Goal: Task Accomplishment & Management: Manage account settings

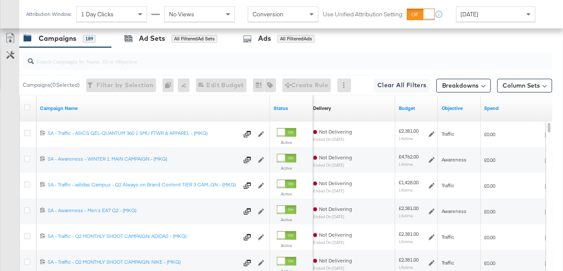
scroll to position [448, 0]
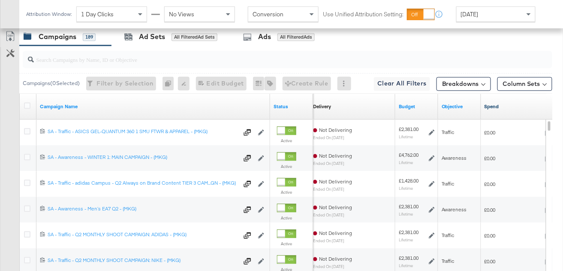
click at [500, 103] on link "Spend" at bounding box center [523, 106] width 76 height 7
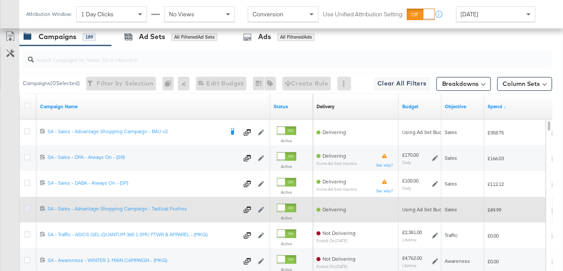
click at [28, 208] on icon at bounding box center [27, 208] width 6 height 6
click at [0, 0] on input "checkbox" at bounding box center [0, 0] width 0 height 0
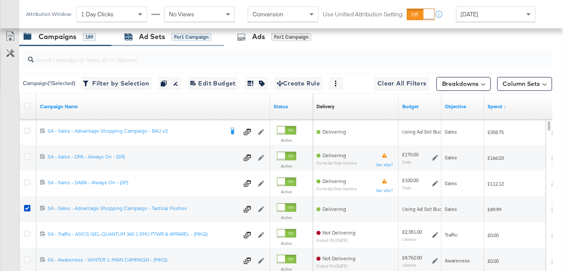
click at [175, 40] on div "Ad Sets for 1 Campaign" at bounding box center [167, 37] width 87 height 10
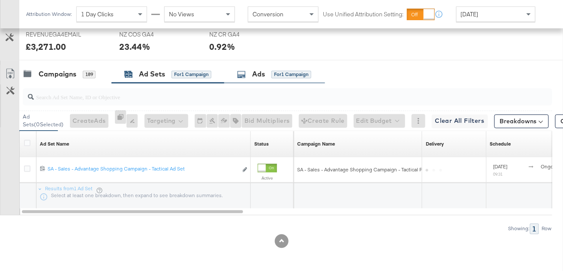
click at [268, 79] on div "Ads for 1 Campaign" at bounding box center [274, 74] width 101 height 18
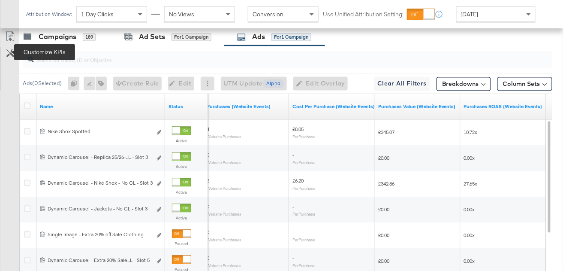
click at [9, 52] on icon at bounding box center [10, 53] width 8 height 8
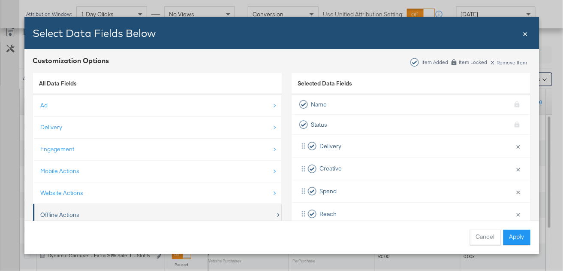
scroll to position [0, 0]
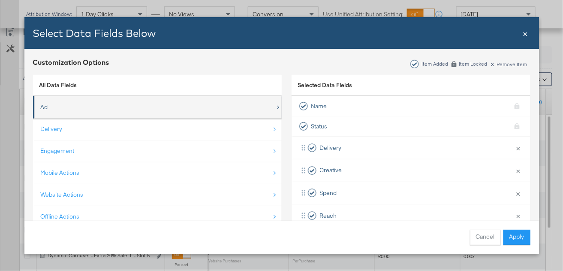
click at [110, 105] on div "Ad" at bounding box center [158, 107] width 235 height 18
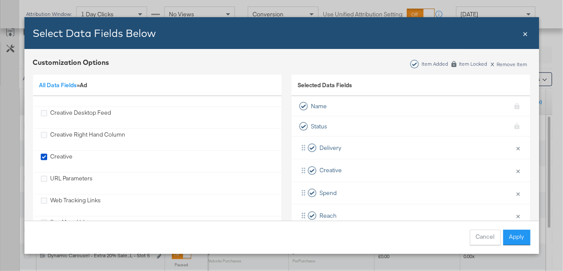
scroll to position [305, 0]
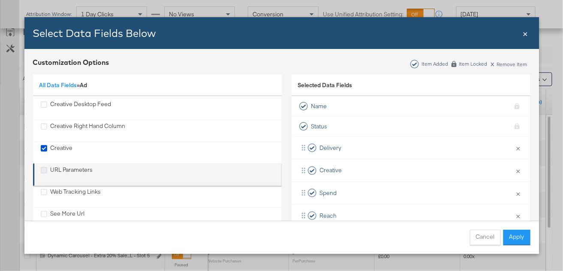
click at [42, 167] on icon "URL Parameters" at bounding box center [44, 170] width 6 height 6
click at [0, 0] on input "URL Parameters" at bounding box center [0, 0] width 0 height 0
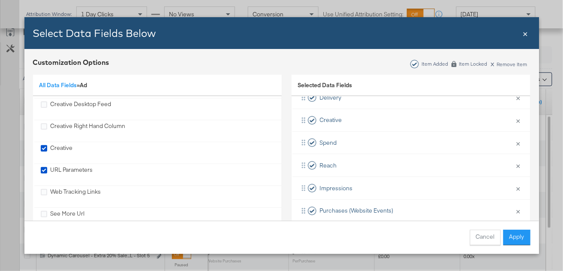
scroll to position [103, 0]
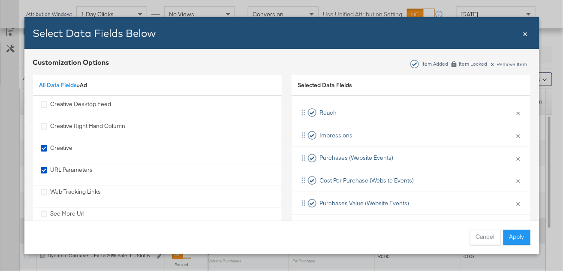
click at [525, 236] on button "Apply" at bounding box center [517, 237] width 27 height 15
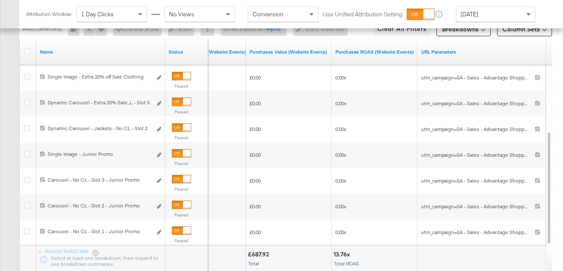
scroll to position [509, 0]
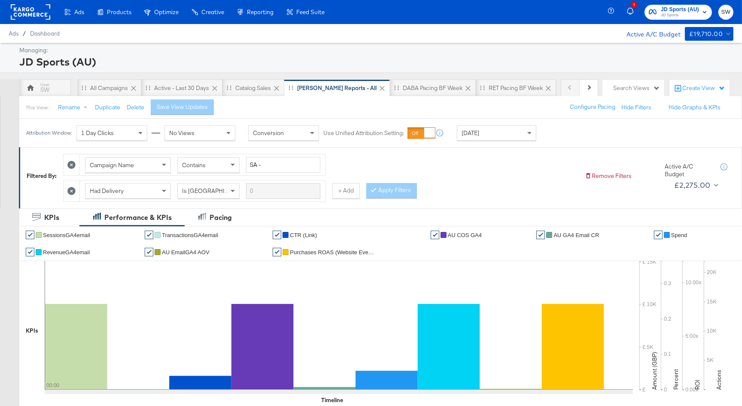
click at [672, 14] on span "JD Sports" at bounding box center [679, 15] width 38 height 7
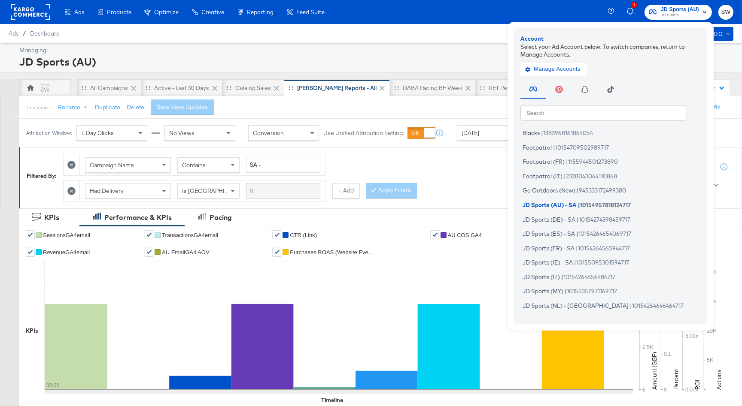
click at [615, 106] on input "text" at bounding box center [603, 112] width 167 height 15
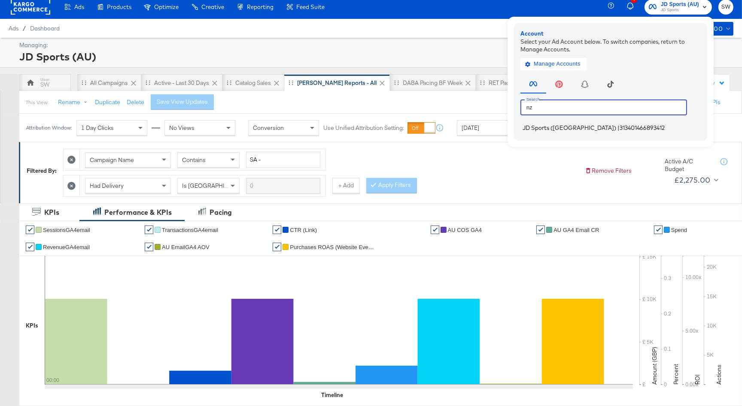
scroll to position [4, 0]
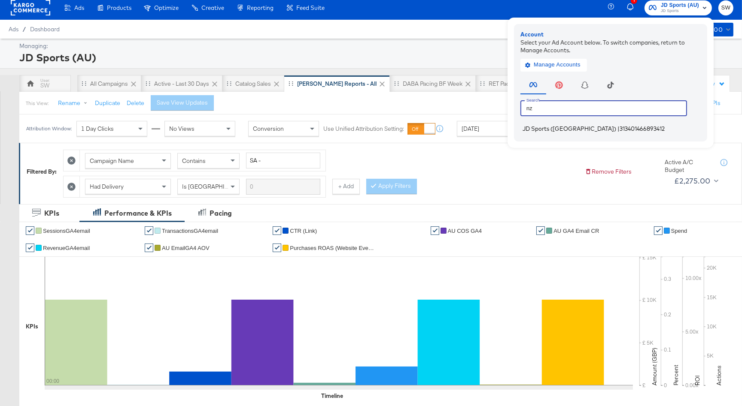
type input "nz"
click at [619, 128] on span "313401466893412" at bounding box center [641, 128] width 45 height 7
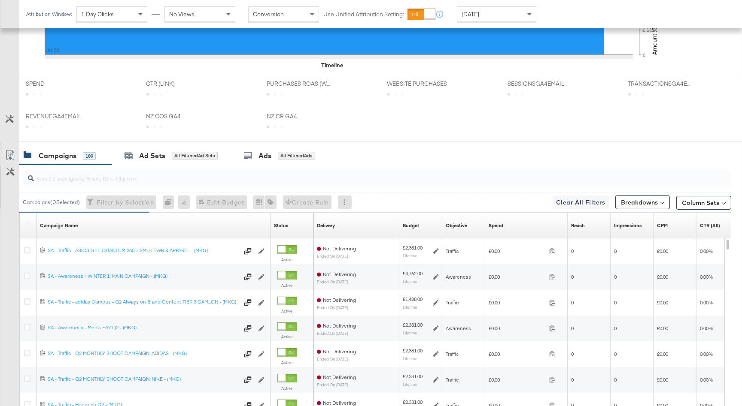
scroll to position [416, 0]
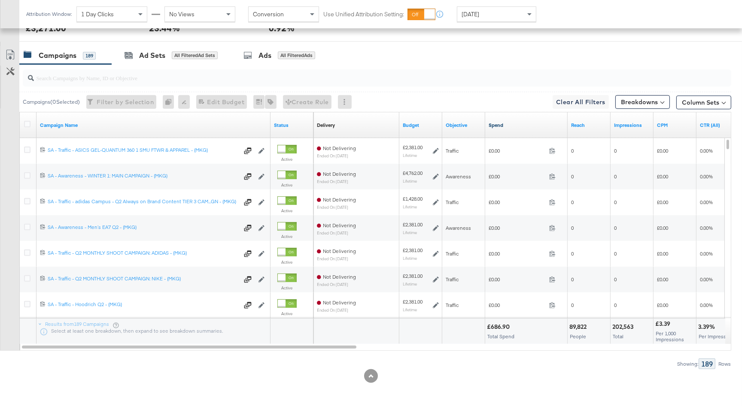
click at [497, 124] on link "Spend" at bounding box center [526, 125] width 76 height 7
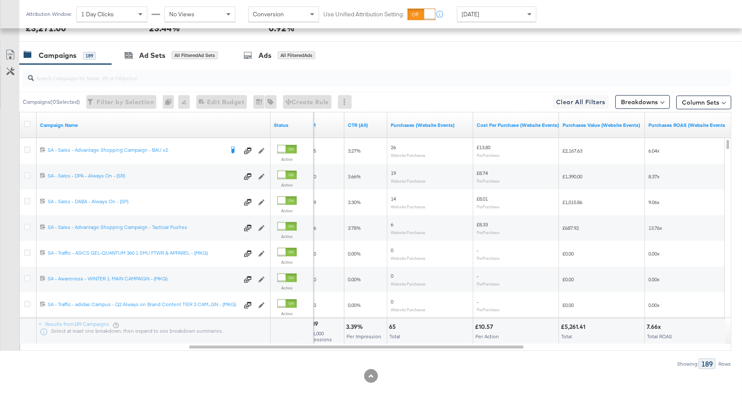
click at [470, 18] on div "Yesterday" at bounding box center [496, 14] width 79 height 15
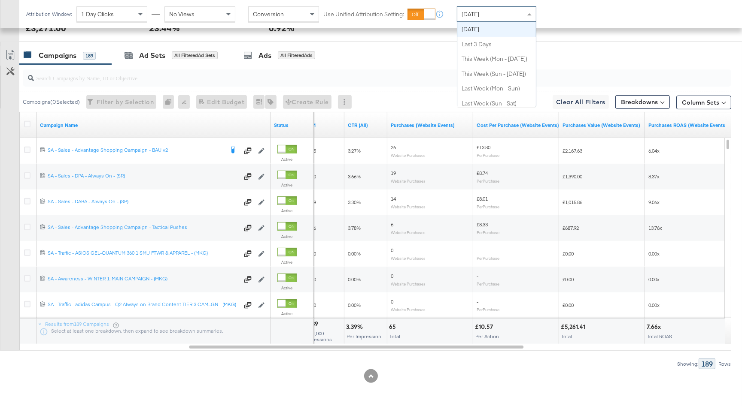
scroll to position [0, 0]
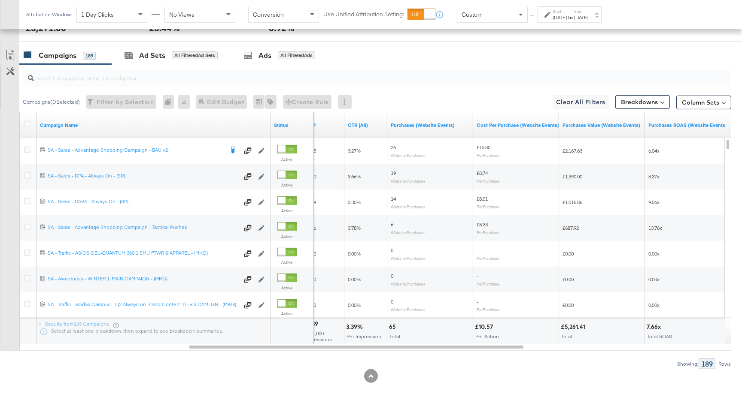
click at [557, 18] on div "Aug 12th 2025" at bounding box center [559, 17] width 14 height 7
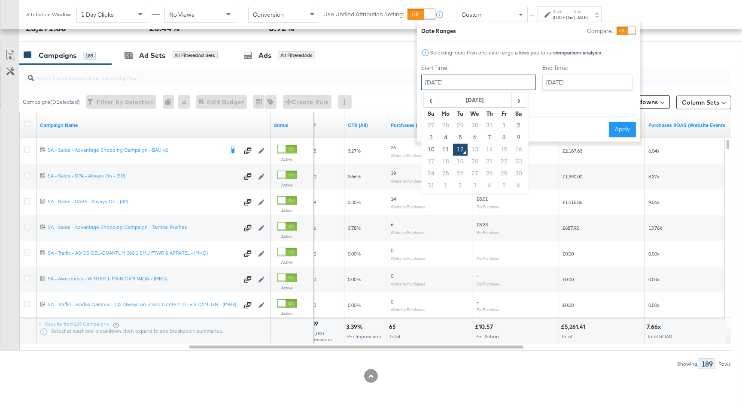
click at [471, 87] on input "August 12th 2025" at bounding box center [478, 82] width 115 height 15
drag, startPoint x: 433, startPoint y: 136, endPoint x: 450, endPoint y: 132, distance: 16.8
click at [434, 136] on td "3" at bounding box center [431, 138] width 15 height 12
type input "August 3rd 2025"
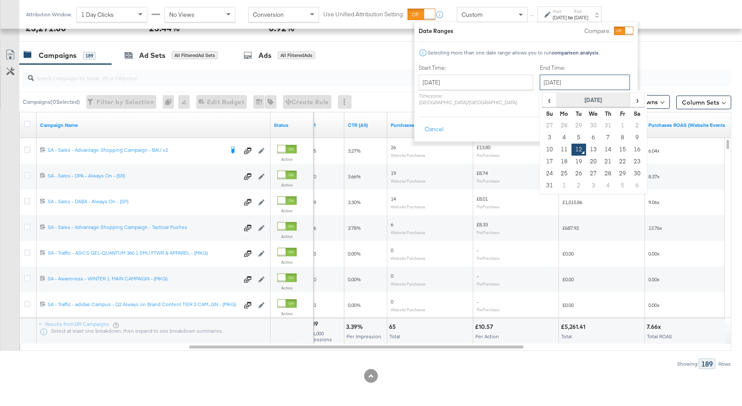
drag, startPoint x: 545, startPoint y: 81, endPoint x: 575, endPoint y: 104, distance: 37.9
click at [545, 81] on input "August 12th 2025" at bounding box center [584, 82] width 90 height 15
drag, startPoint x: 613, startPoint y: 137, endPoint x: 616, endPoint y: 124, distance: 13.6
click at [630, 137] on td "9" at bounding box center [637, 138] width 15 height 12
type input "August 9th 2025"
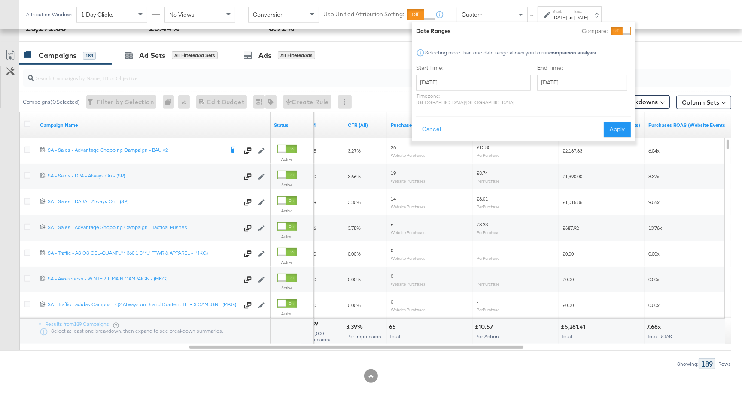
drag, startPoint x: 617, startPoint y: 120, endPoint x: 422, endPoint y: 128, distance: 194.6
click at [617, 122] on button "Apply" at bounding box center [616, 129] width 27 height 15
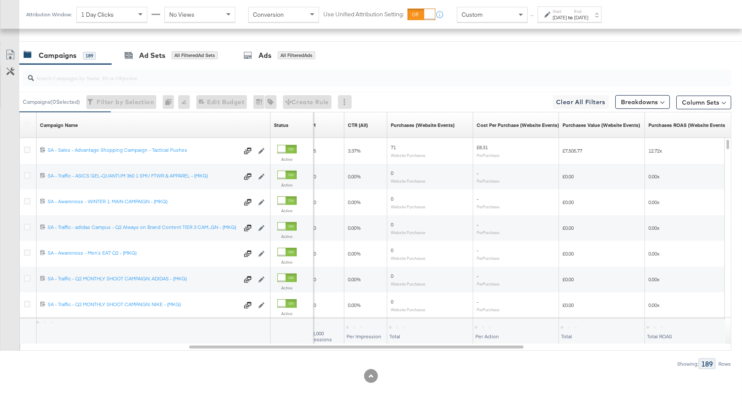
scroll to position [416, 0]
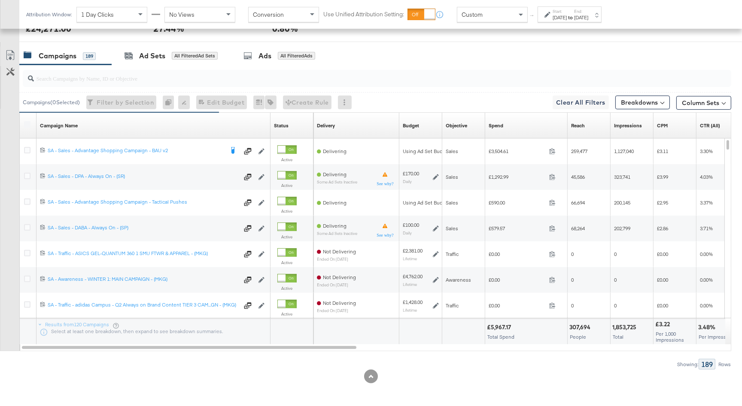
click at [499, 130] on div "Spend Sorting Unavailable" at bounding box center [526, 126] width 82 height 14
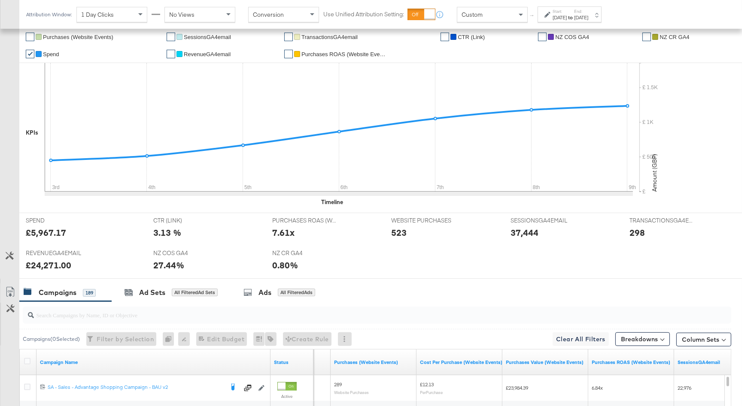
scroll to position [167, 0]
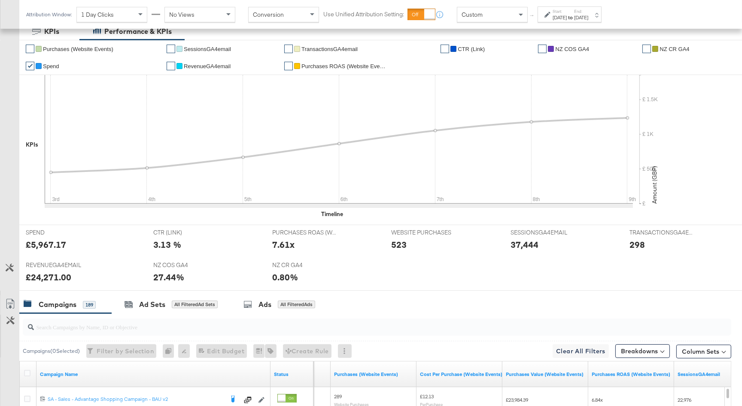
click at [580, 46] on span "NZ COS GA4" at bounding box center [572, 49] width 34 height 6
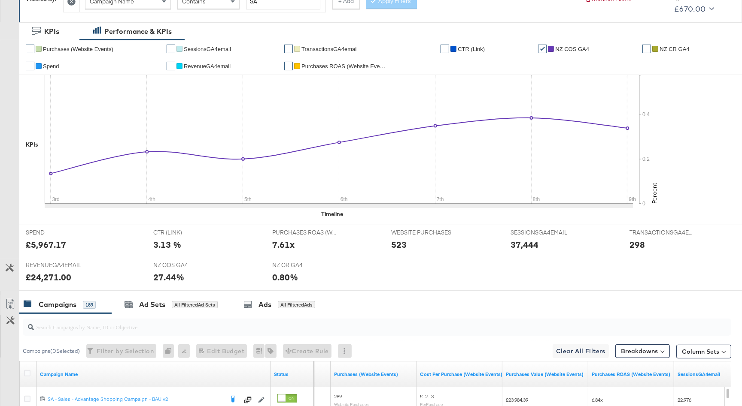
scroll to position [0, 0]
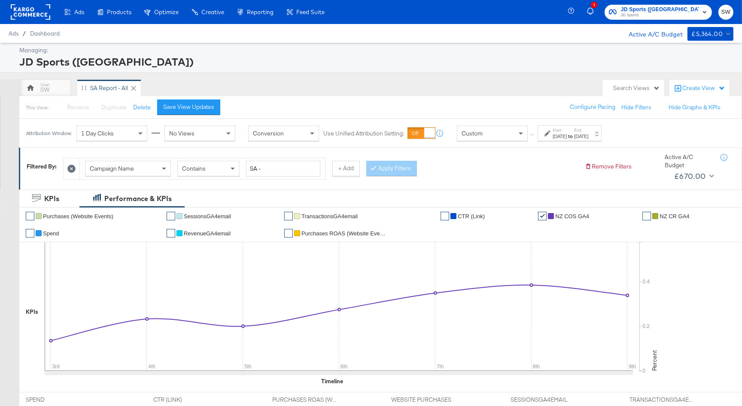
click at [0, 0] on div "Creative Home" at bounding box center [0, 0] width 0 height 0
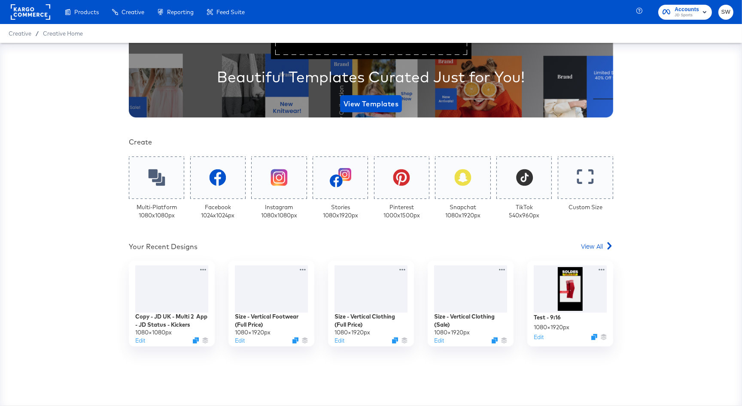
scroll to position [129, 0]
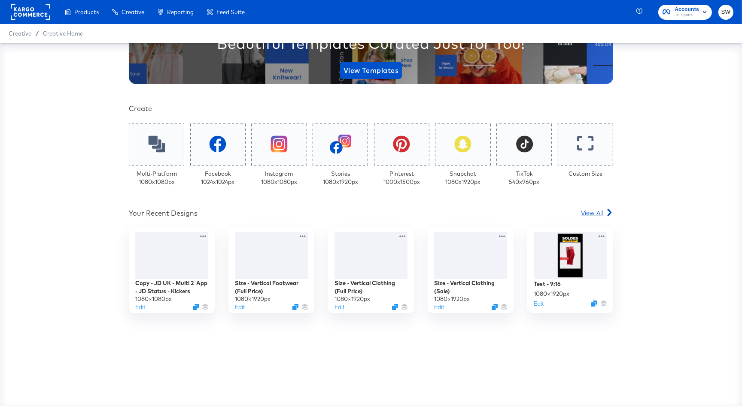
click at [586, 210] on span "View All" at bounding box center [592, 213] width 22 height 9
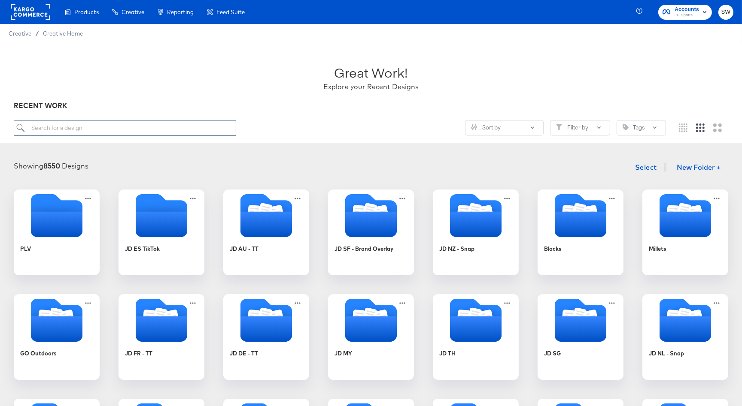
click at [152, 127] on input "search" at bounding box center [125, 128] width 222 height 16
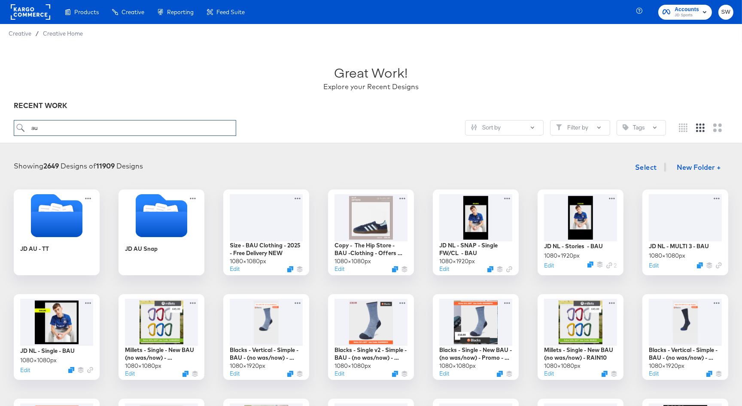
click at [146, 130] on input "au" at bounding box center [125, 128] width 222 height 16
type input "anz"
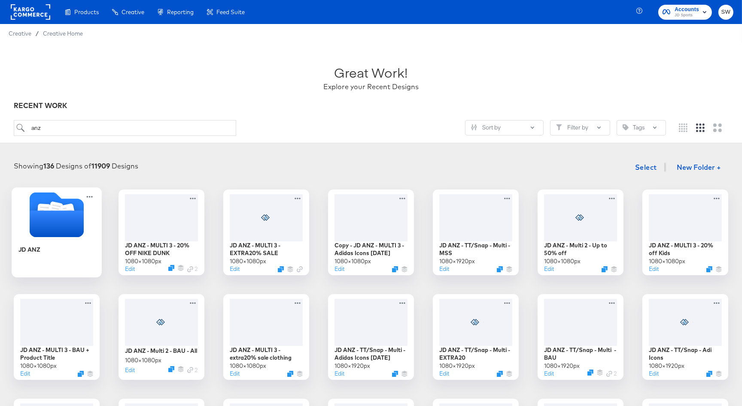
click at [62, 222] on icon "Folder" at bounding box center [57, 224] width 54 height 27
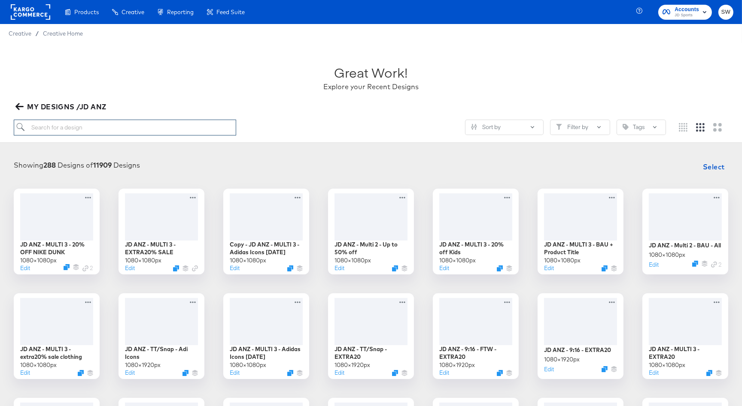
click at [133, 128] on input "search" at bounding box center [125, 128] width 222 height 16
type input "afterpay"
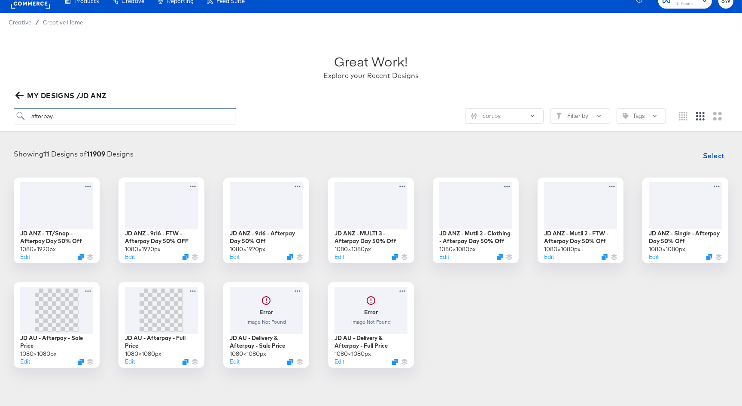
scroll to position [12, 0]
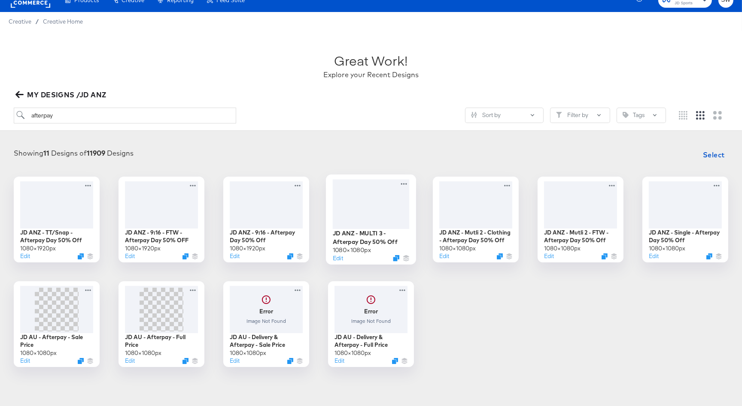
click at [369, 198] on div at bounding box center [371, 203] width 77 height 49
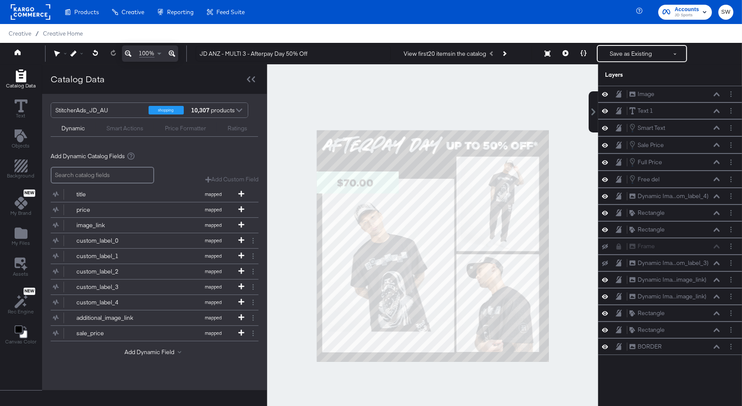
click at [567, 255] on div at bounding box center [432, 246] width 331 height 364
drag, startPoint x: 317, startPoint y: 130, endPoint x: 548, endPoint y: 362, distance: 327.4
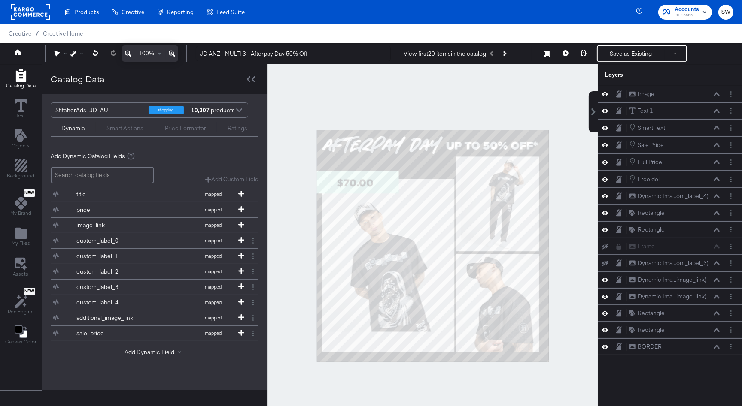
click at [43, 11] on rect at bounding box center [30, 11] width 39 height 15
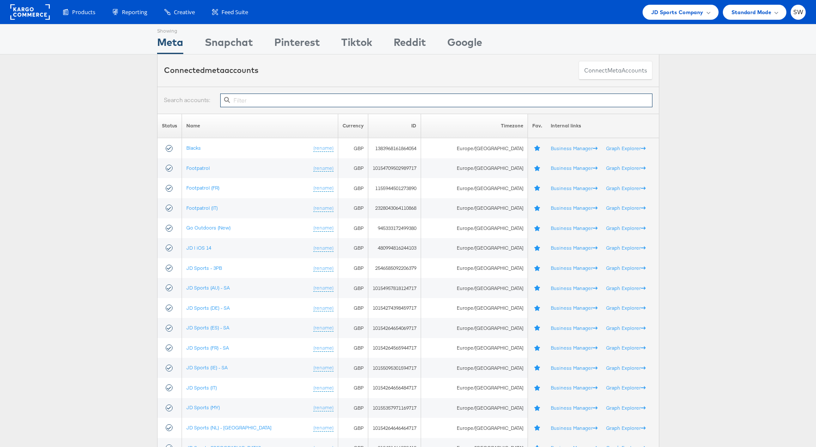
click at [257, 98] on input "text" at bounding box center [436, 101] width 432 height 14
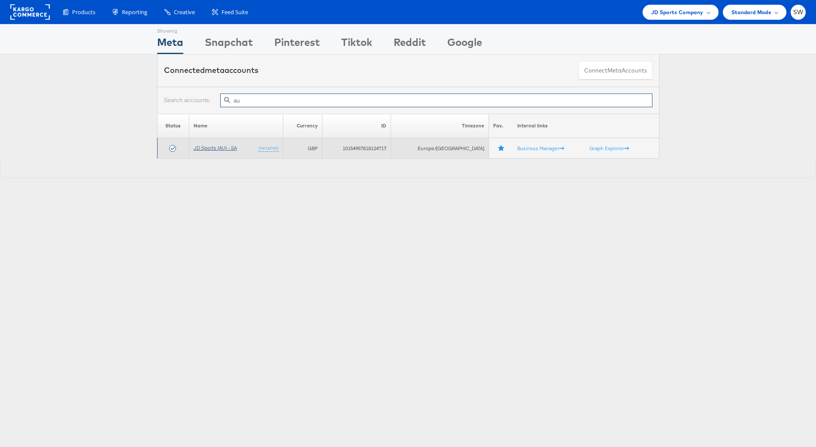
type input "au"
click at [212, 148] on link "JD Sports (AU) - SA" at bounding box center [215, 148] width 43 height 6
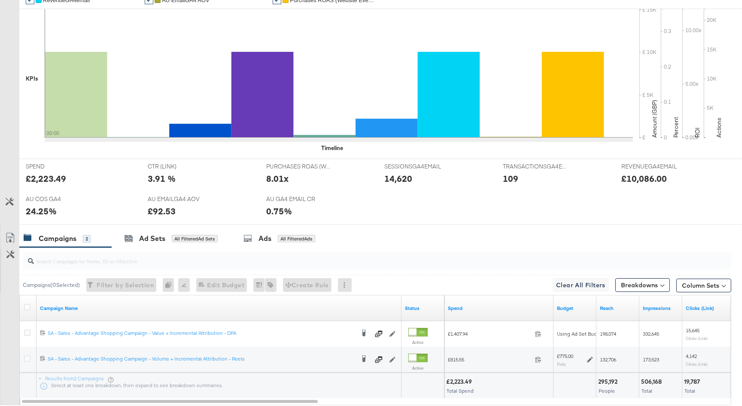
scroll to position [306, 0]
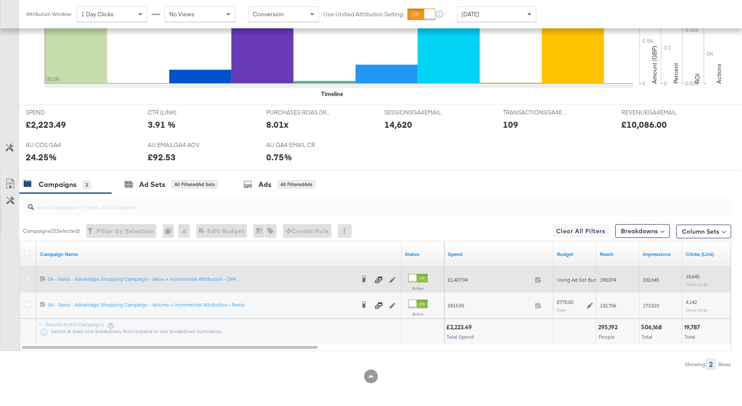
click at [25, 277] on icon at bounding box center [27, 279] width 6 height 6
click at [0, 0] on input "checkbox" at bounding box center [0, 0] width 0 height 0
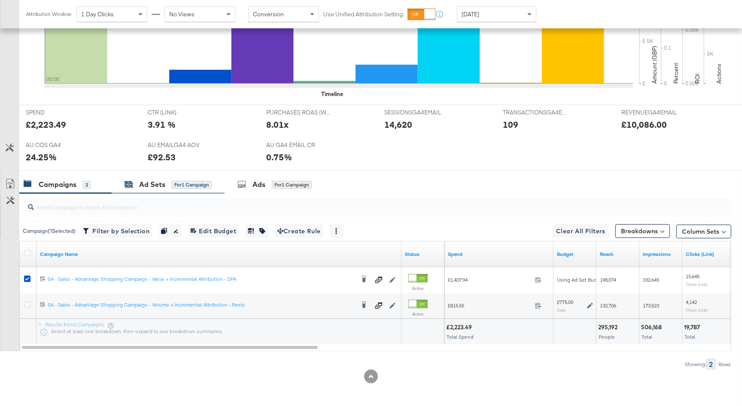
click at [182, 184] on div "for 1 Campaign" at bounding box center [192, 185] width 40 height 8
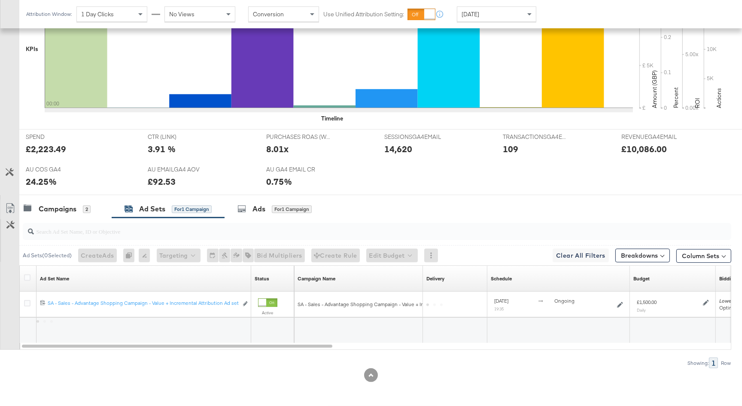
scroll to position [281, 0]
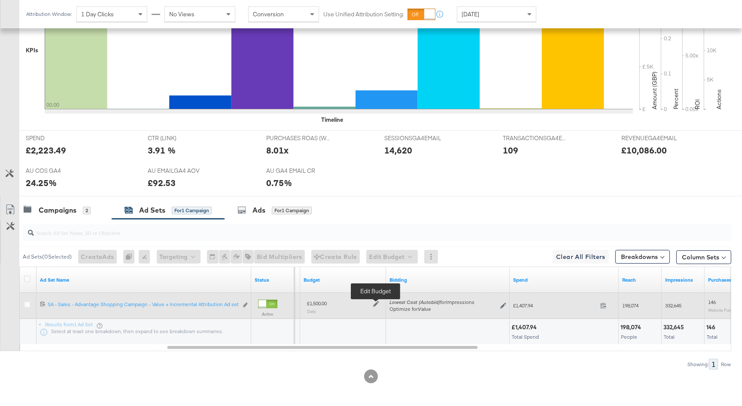
click at [374, 303] on icon at bounding box center [376, 304] width 6 height 6
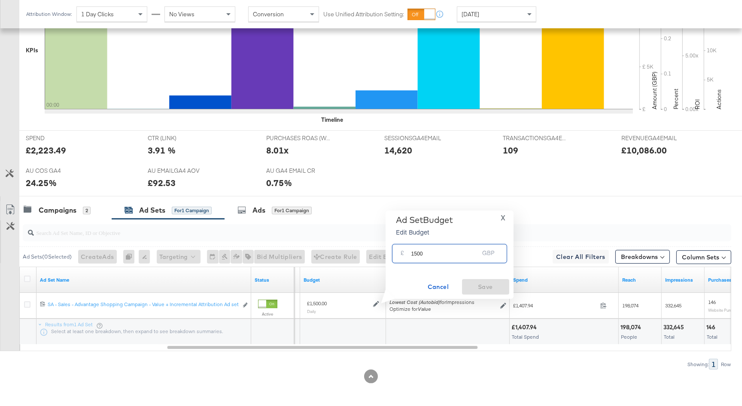
click at [416, 254] on input "1500" at bounding box center [445, 250] width 68 height 18
type input "1700"
click at [483, 290] on span "Save" at bounding box center [485, 287] width 40 height 11
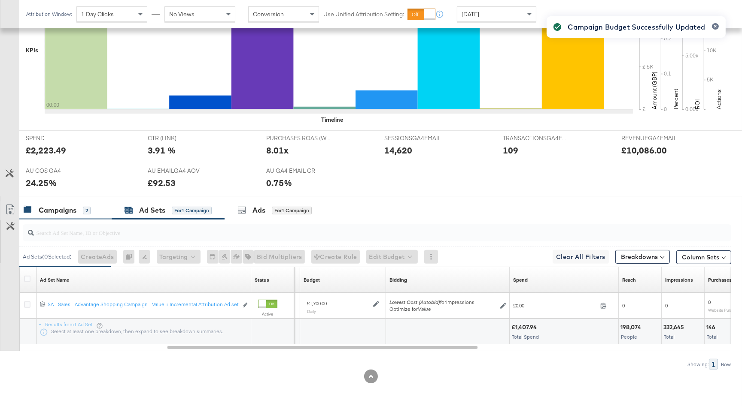
click at [83, 206] on div "2" at bounding box center [87, 210] width 8 height 8
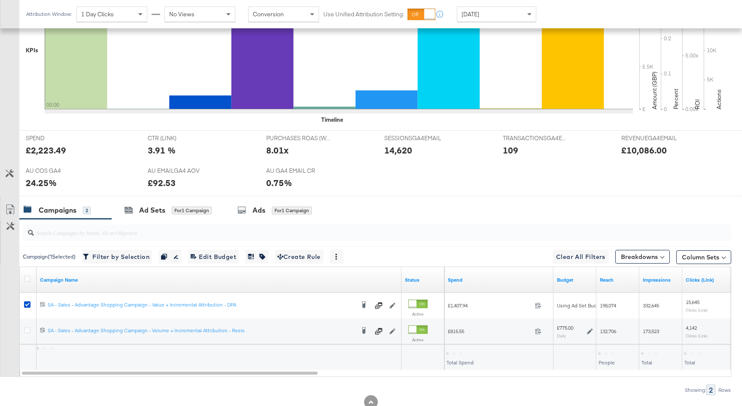
click at [479, 14] on span "[DATE]" at bounding box center [470, 14] width 18 height 8
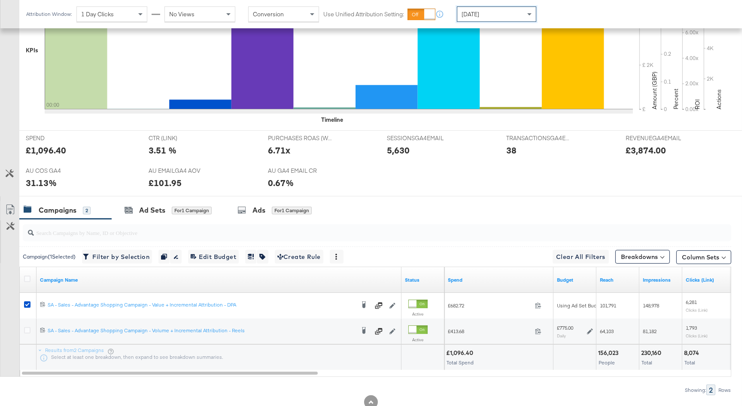
scroll to position [306, 0]
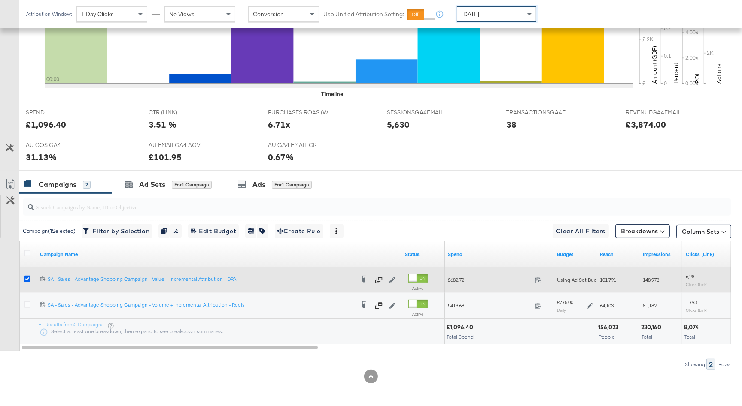
click at [29, 276] on icon at bounding box center [27, 279] width 6 height 6
click at [0, 0] on input "checkbox" at bounding box center [0, 0] width 0 height 0
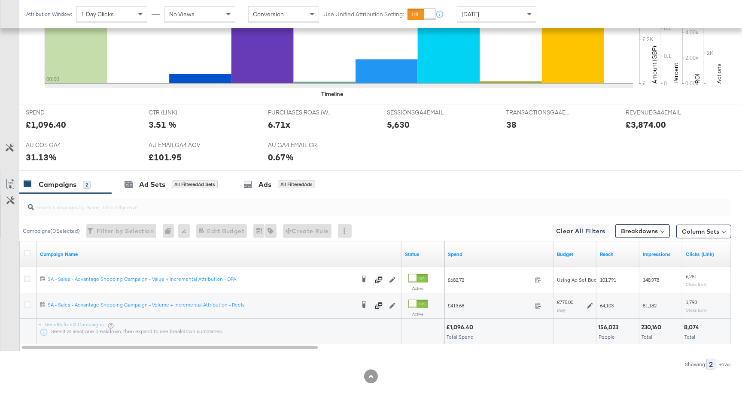
scroll to position [0, 0]
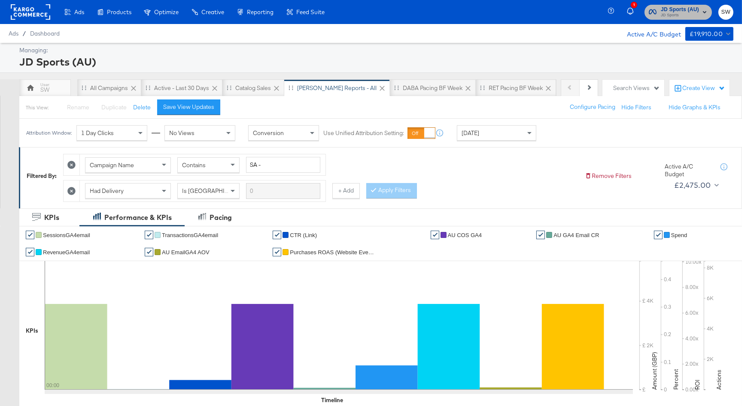
drag, startPoint x: 667, startPoint y: 15, endPoint x: 666, endPoint y: 21, distance: 5.6
click at [667, 15] on span "JD Sports" at bounding box center [679, 15] width 38 height 7
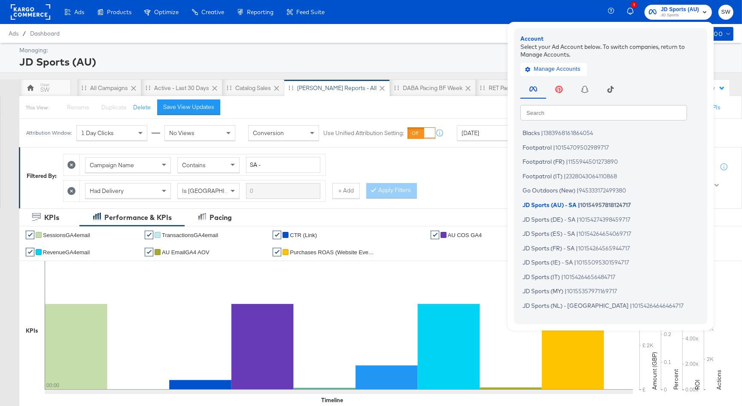
click at [628, 107] on input "text" at bounding box center [603, 112] width 167 height 15
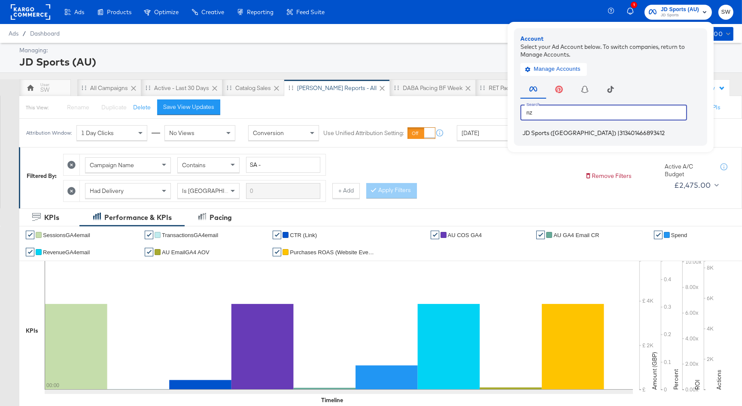
type input "nz"
click at [619, 133] on span "313401466893412" at bounding box center [641, 133] width 45 height 7
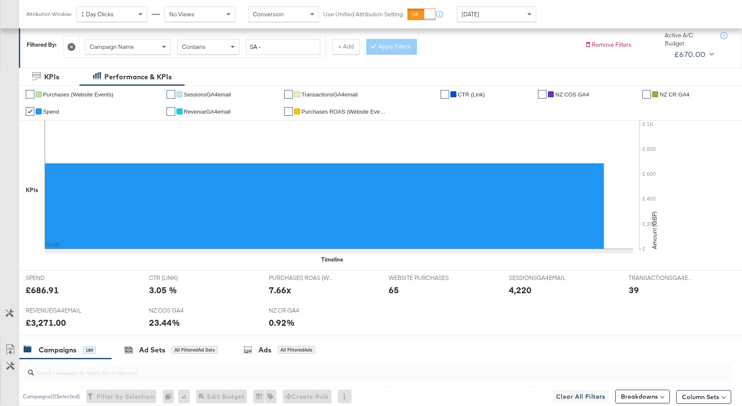
scroll to position [416, 0]
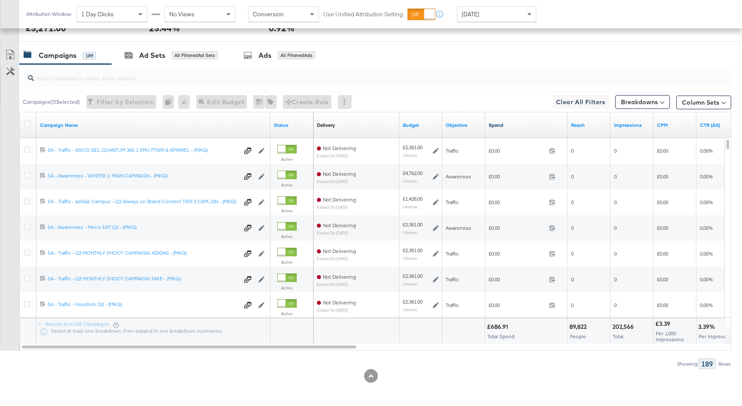
click at [512, 125] on link "Spend" at bounding box center [526, 125] width 76 height 7
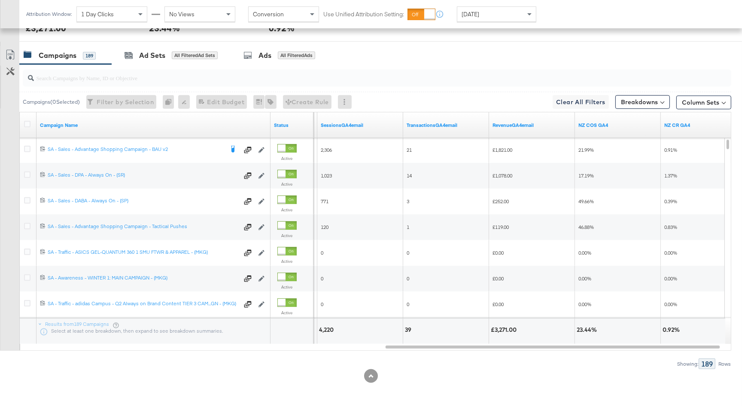
click at [465, 11] on span "[DATE]" at bounding box center [470, 14] width 18 height 8
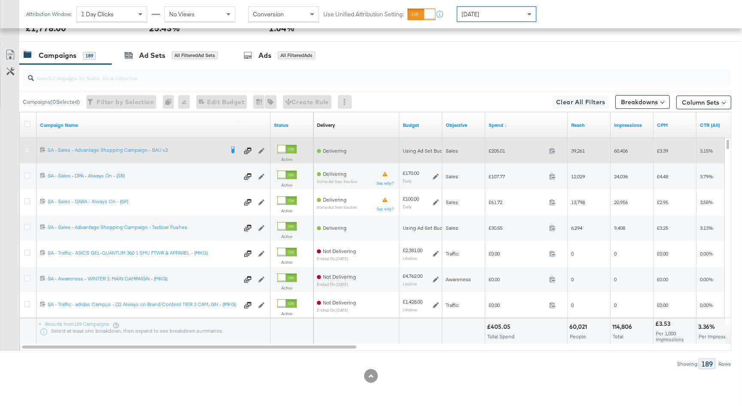
click at [30, 150] on icon at bounding box center [27, 150] width 6 height 6
click at [0, 0] on input "checkbox" at bounding box center [0, 0] width 0 height 0
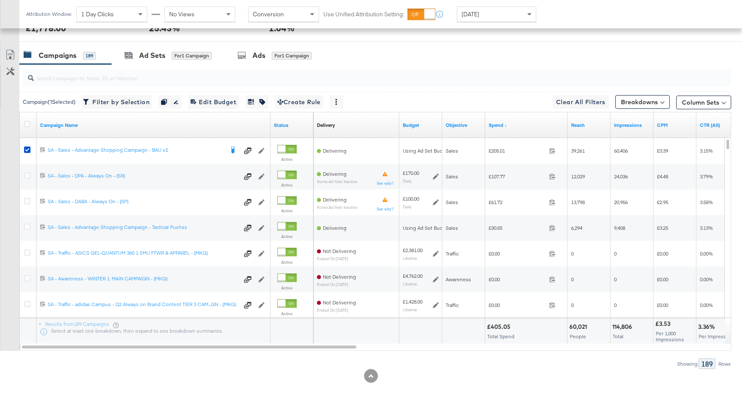
drag, startPoint x: 142, startPoint y: 45, endPoint x: 141, endPoint y: 50, distance: 4.4
click at [142, 46] on div "Ad Sets for 1 Campaign" at bounding box center [168, 55] width 113 height 18
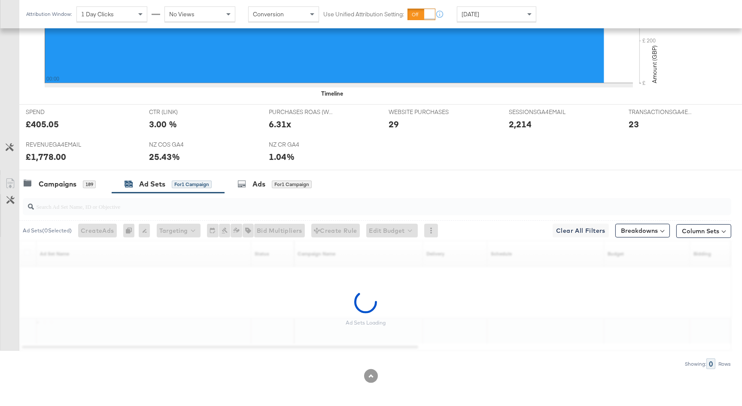
click at [141, 51] on rect at bounding box center [324, 40] width 559 height 86
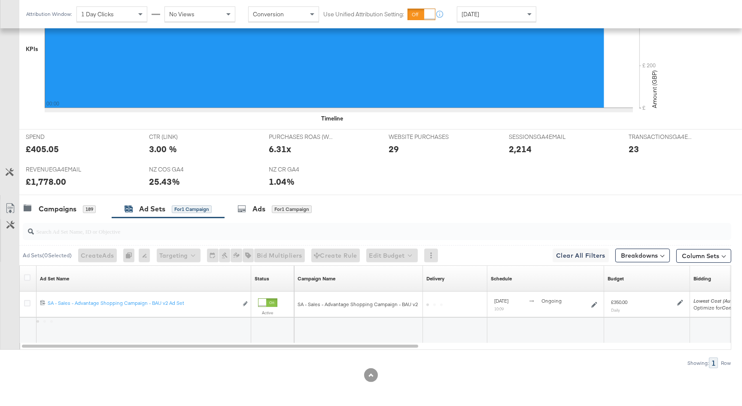
scroll to position [262, 0]
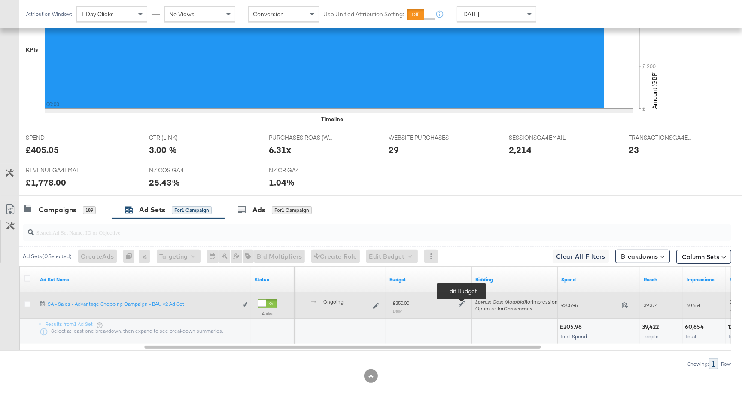
click at [463, 302] on icon at bounding box center [462, 304] width 6 height 6
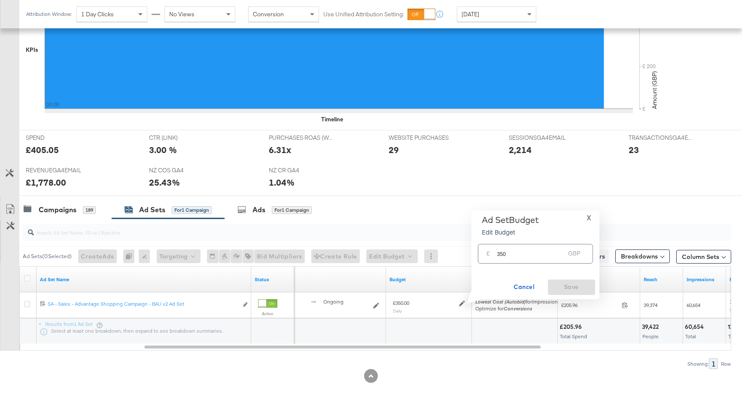
click at [500, 256] on input "350" at bounding box center [531, 250] width 68 height 18
type input "450"
click at [560, 283] on span "Save" at bounding box center [571, 287] width 40 height 11
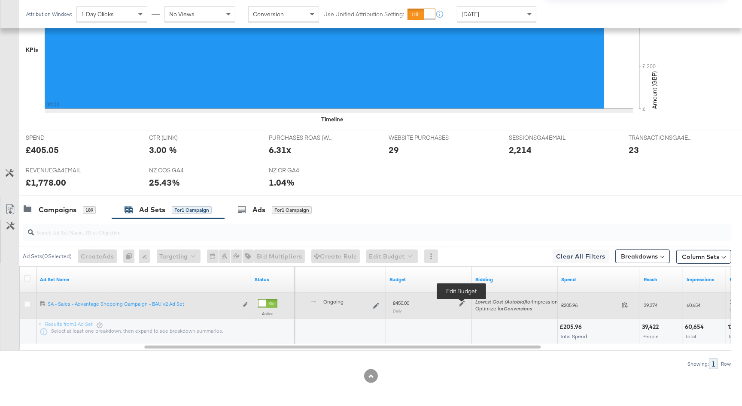
click at [464, 304] on icon at bounding box center [462, 304] width 6 height 6
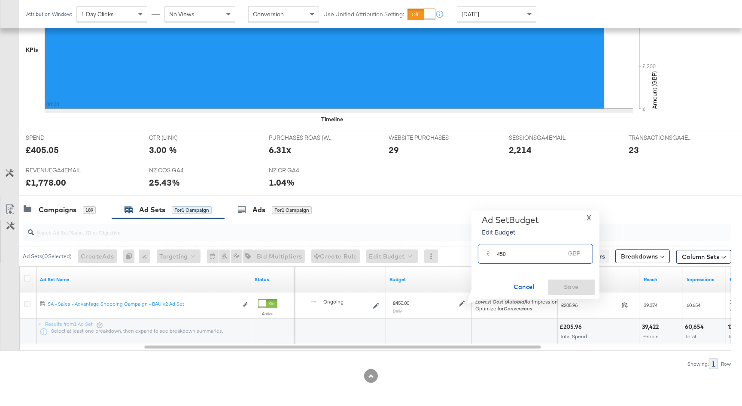
drag, startPoint x: 526, startPoint y: 257, endPoint x: 491, endPoint y: 256, distance: 34.8
click at [491, 256] on div "£ 450 GBP" at bounding box center [535, 253] width 115 height 19
type input "400"
click at [568, 282] on span "Save" at bounding box center [571, 287] width 40 height 11
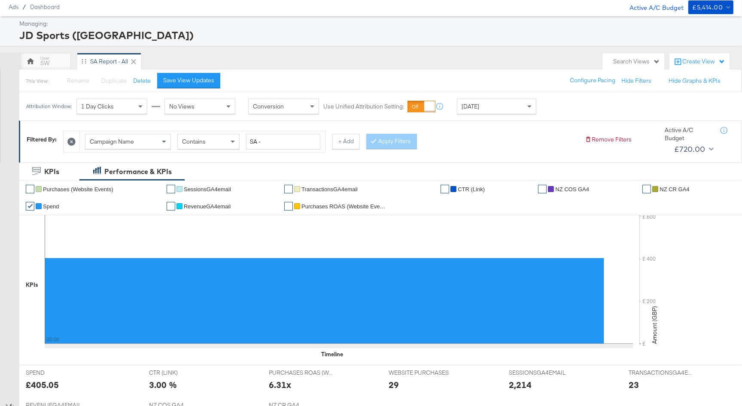
scroll to position [0, 0]
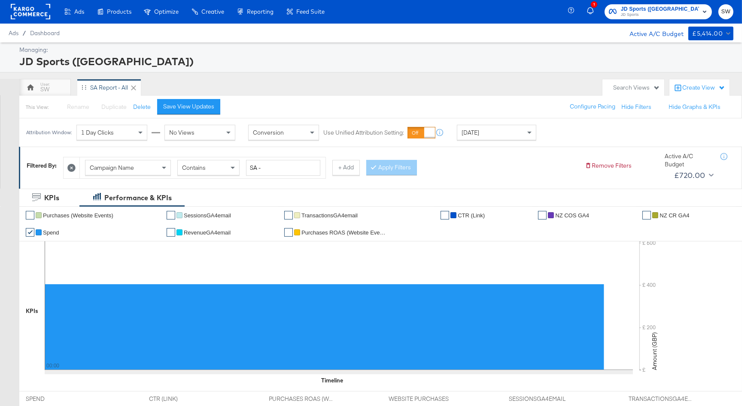
click at [515, 136] on div "[DATE]" at bounding box center [496, 132] width 79 height 15
click at [661, 13] on span "JD Sports" at bounding box center [660, 14] width 78 height 7
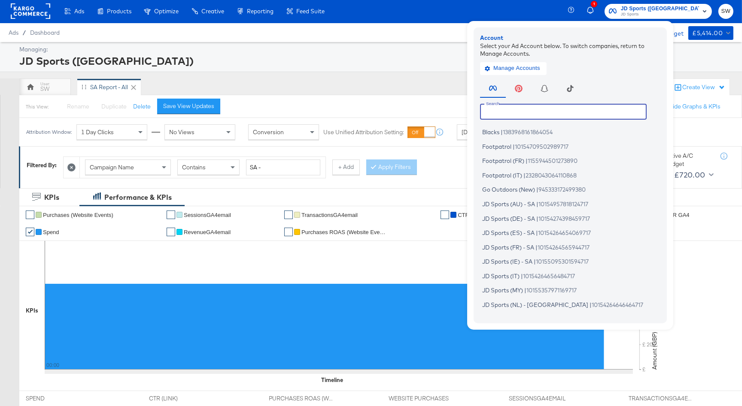
click at [575, 115] on input "text" at bounding box center [563, 111] width 167 height 15
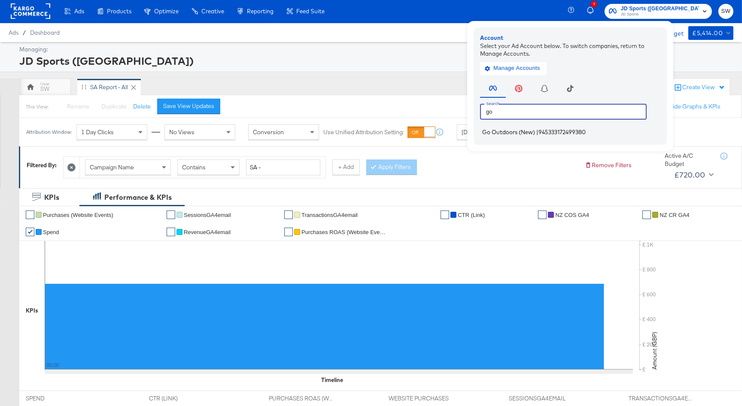
type input "go"
click at [535, 133] on span "Go Outdoors (New)" at bounding box center [508, 132] width 53 height 7
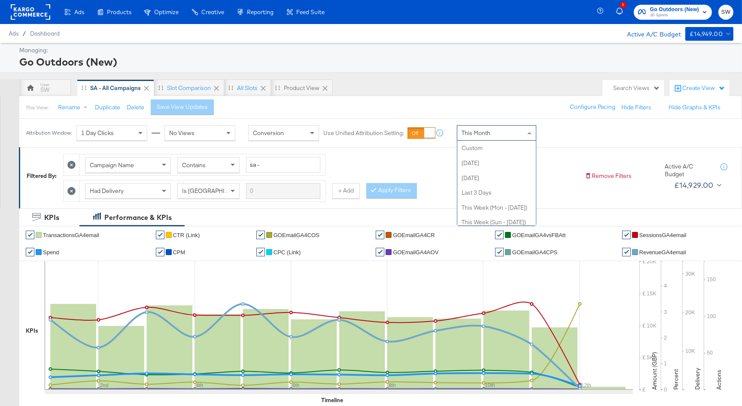
click at [504, 132] on div "This Month" at bounding box center [496, 133] width 79 height 15
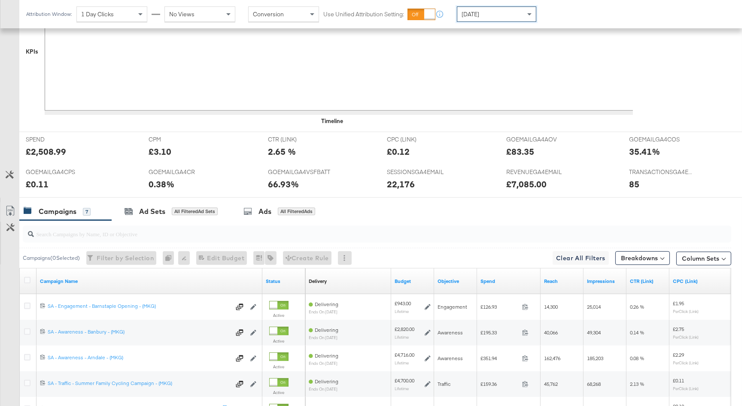
scroll to position [363, 0]
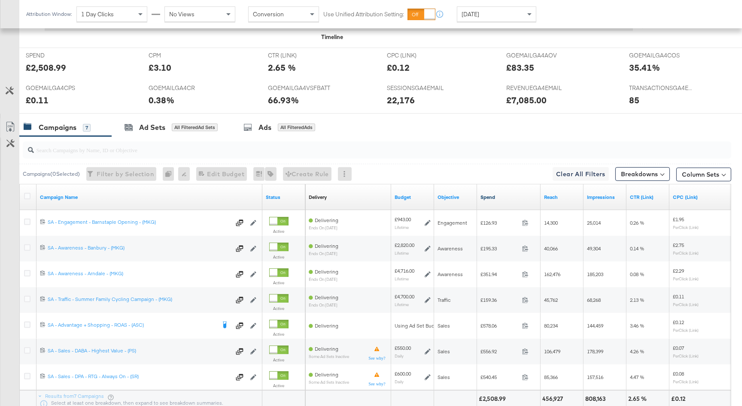
click at [505, 194] on link "Spend" at bounding box center [508, 197] width 57 height 7
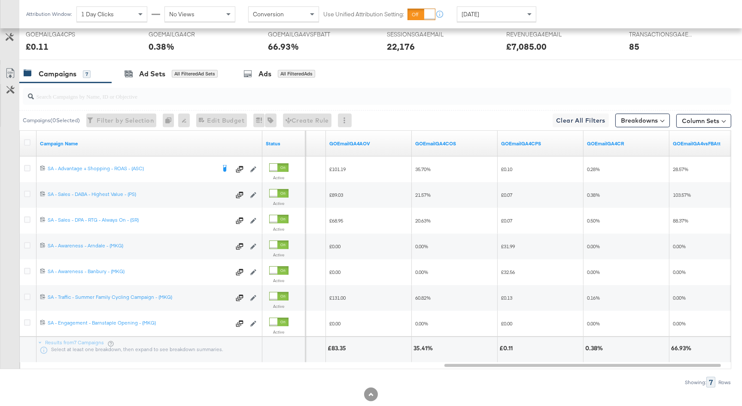
scroll to position [418, 0]
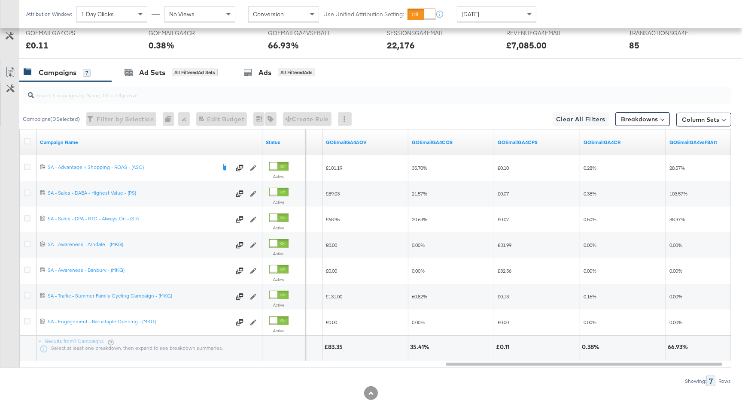
click at [488, 9] on div "[DATE]" at bounding box center [496, 14] width 79 height 15
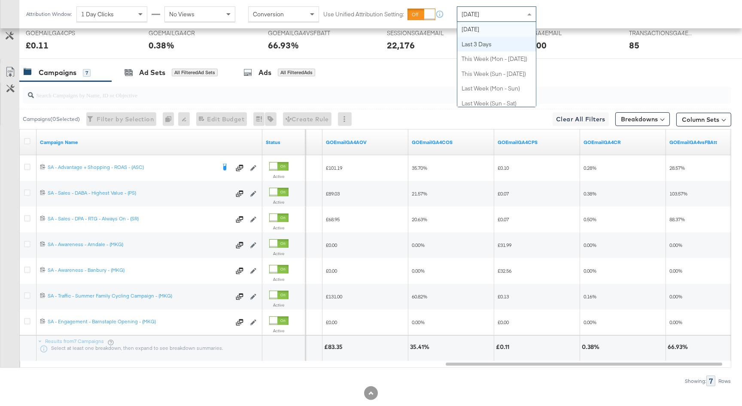
scroll to position [0, 0]
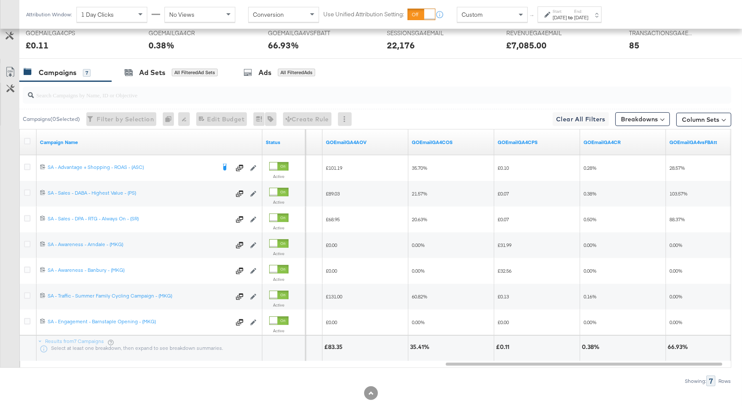
click at [542, 19] on div "Start: [DATE] to End: [DATE]" at bounding box center [569, 14] width 64 height 16
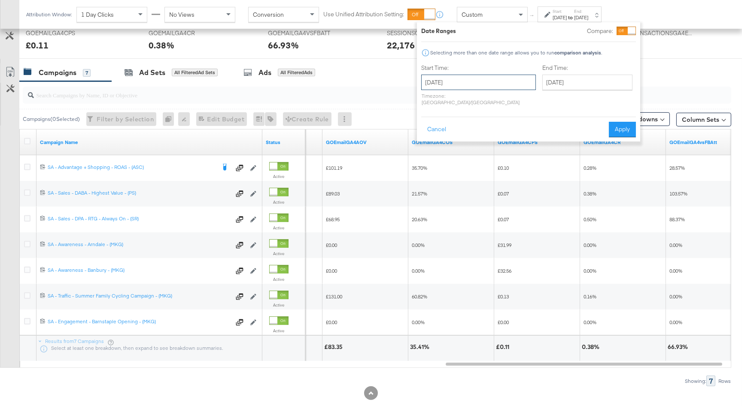
click at [463, 78] on input "[DATE]" at bounding box center [478, 82] width 115 height 15
click at [429, 149] on td "10" at bounding box center [431, 150] width 15 height 12
type input "August 10th 2025"
click at [542, 83] on input "[DATE]" at bounding box center [587, 82] width 90 height 15
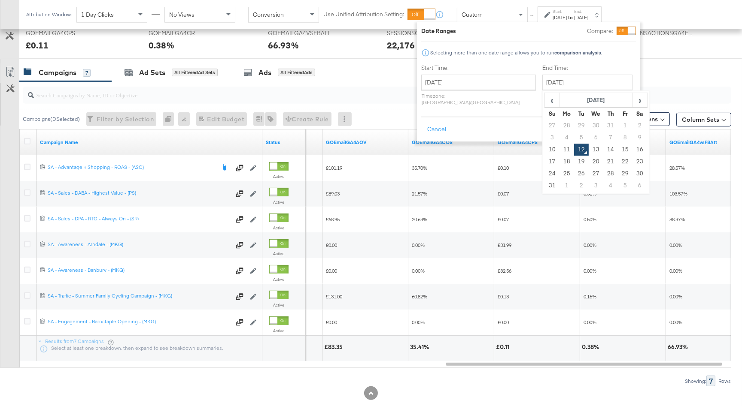
click at [559, 146] on td "11" at bounding box center [566, 150] width 15 height 12
type input "[DATE]"
click at [614, 122] on button "Apply" at bounding box center [622, 129] width 27 height 15
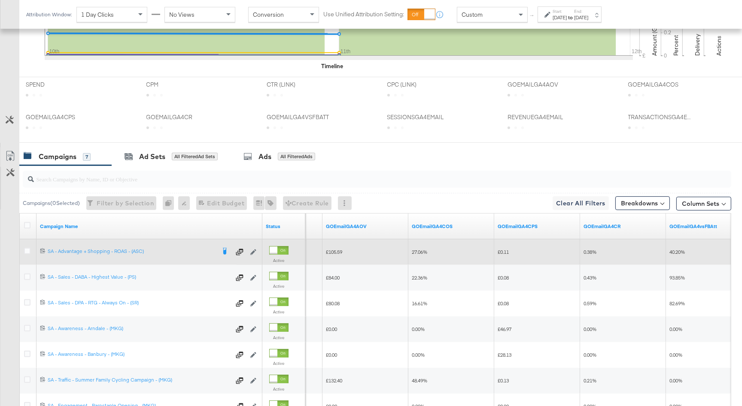
scroll to position [419, 0]
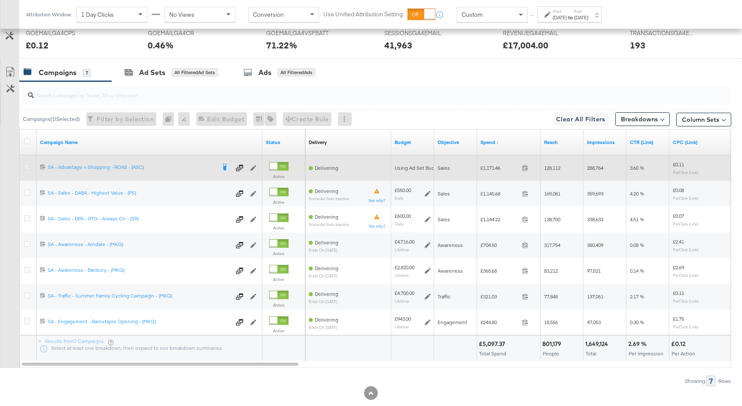
click at [26, 166] on icon at bounding box center [27, 167] width 6 height 6
click at [0, 0] on input "checkbox" at bounding box center [0, 0] width 0 height 0
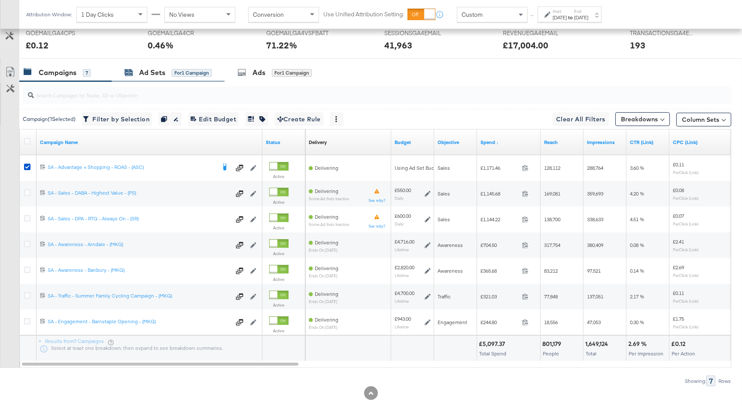
click at [148, 75] on div "Ad Sets" at bounding box center [152, 73] width 26 height 10
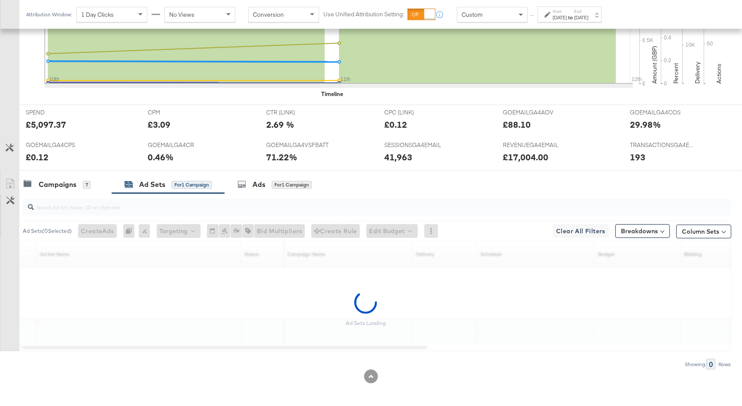
scroll to position [281, 0]
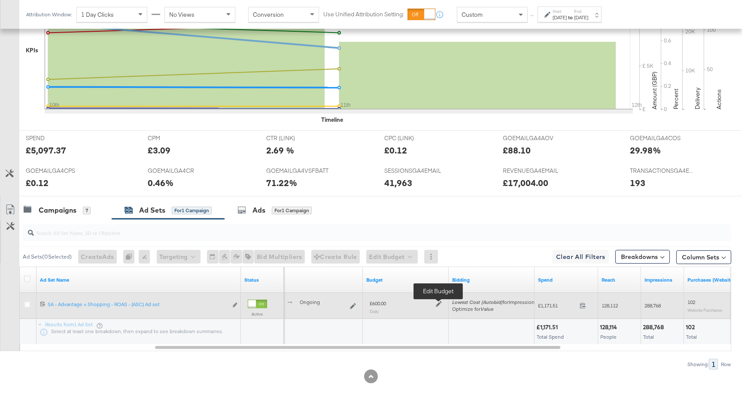
click at [438, 304] on icon at bounding box center [439, 304] width 6 height 6
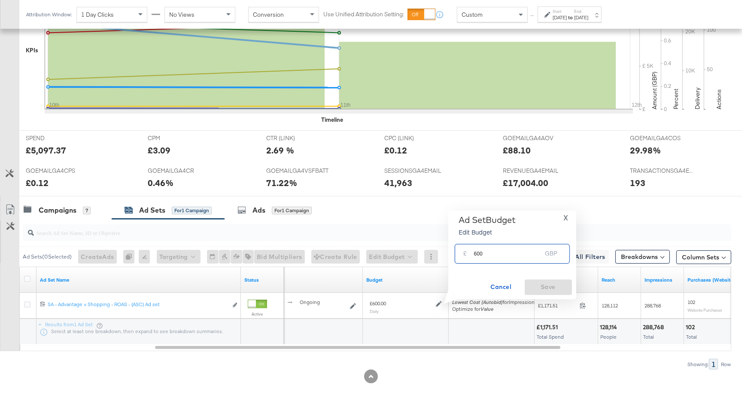
drag, startPoint x: 501, startPoint y: 252, endPoint x: 467, endPoint y: 254, distance: 34.4
click at [467, 254] on div "£ 600 GBP" at bounding box center [511, 253] width 115 height 19
type input "500"
click at [538, 284] on span "Save" at bounding box center [548, 287] width 40 height 11
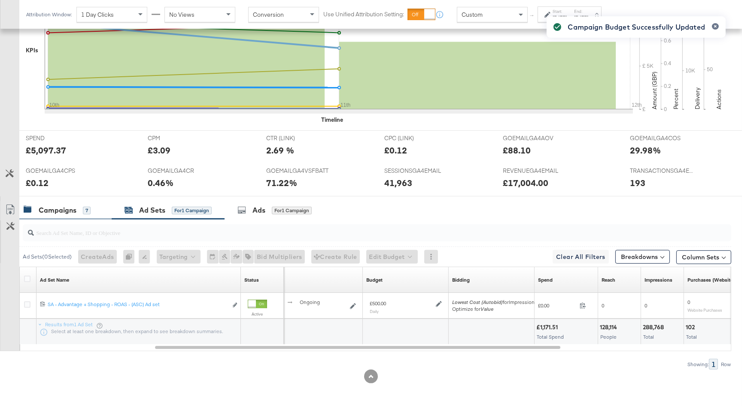
click at [58, 214] on div "Campaigns" at bounding box center [58, 211] width 38 height 10
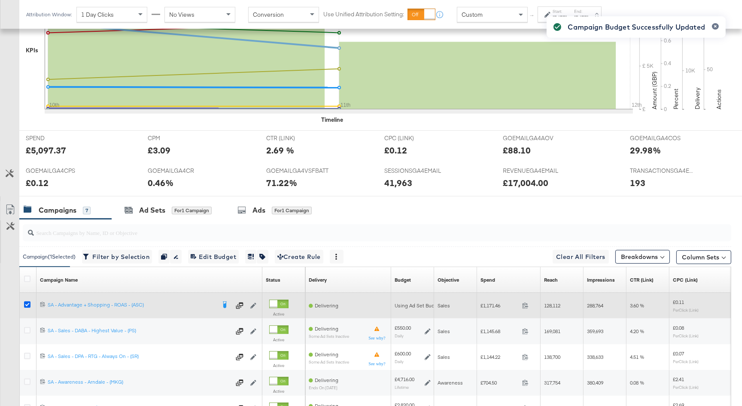
click at [28, 303] on icon at bounding box center [27, 305] width 6 height 6
click at [0, 0] on input "checkbox" at bounding box center [0, 0] width 0 height 0
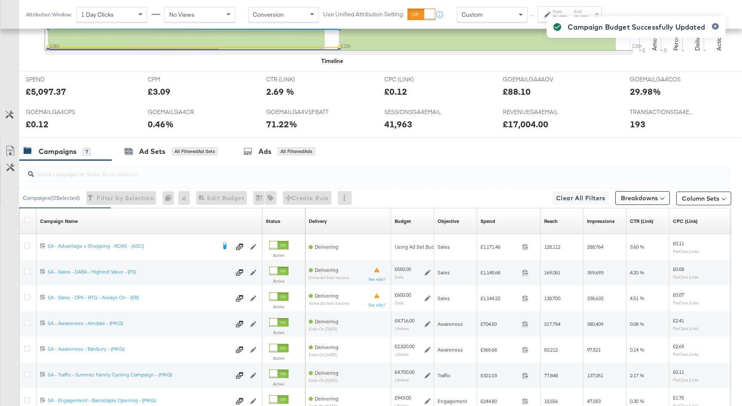
scroll to position [357, 0]
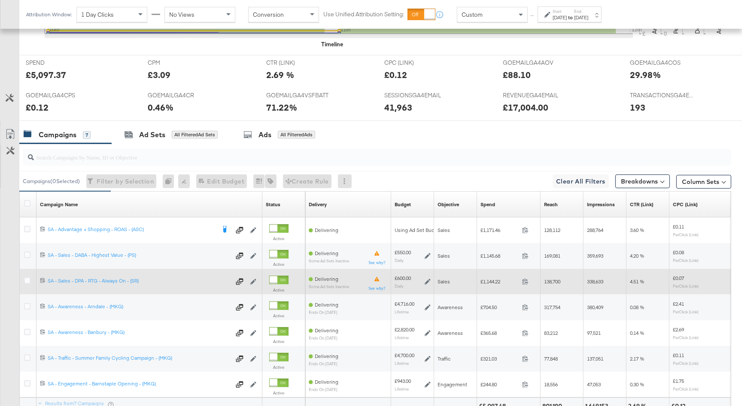
click at [426, 282] on icon at bounding box center [427, 282] width 6 height 6
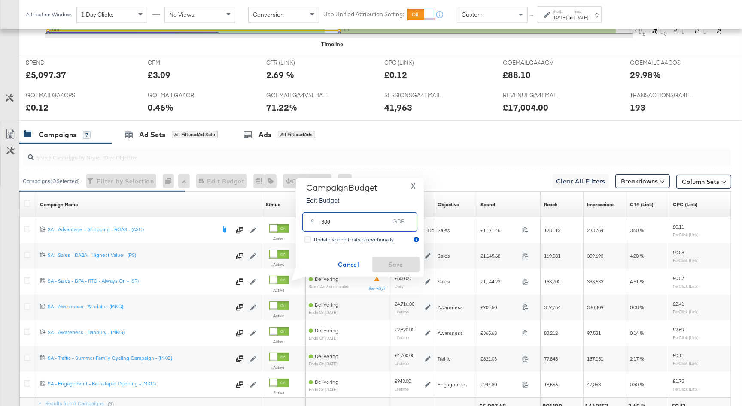
drag, startPoint x: 357, startPoint y: 222, endPoint x: 318, endPoint y: 221, distance: 39.1
click at [318, 221] on div "£ 600 GBP" at bounding box center [359, 221] width 115 height 19
type input "650"
click at [389, 265] on span "Save" at bounding box center [396, 265] width 40 height 11
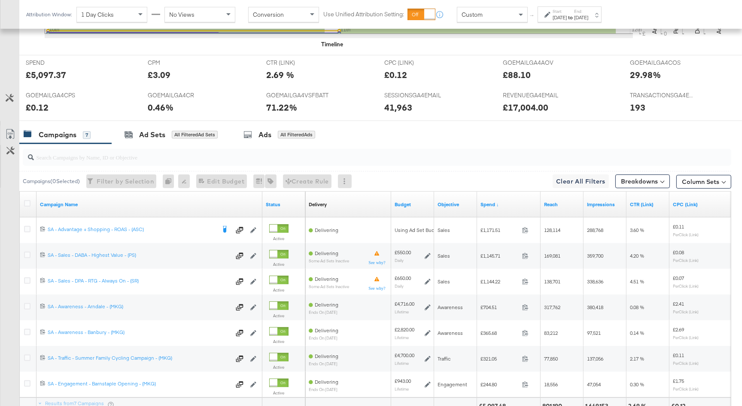
scroll to position [0, 0]
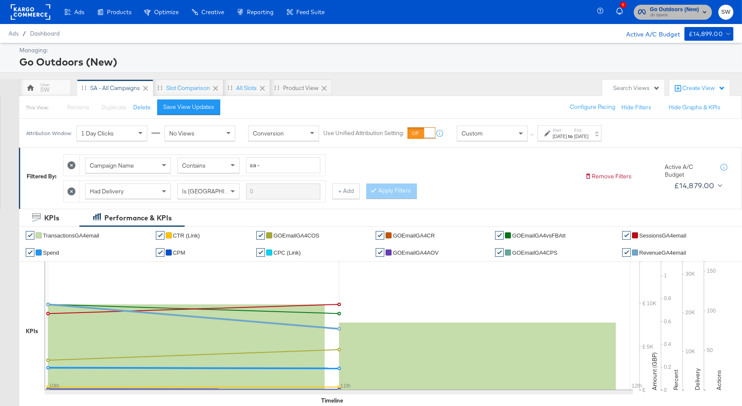
click at [675, 10] on span "Go Outdoors (New)" at bounding box center [674, 9] width 49 height 9
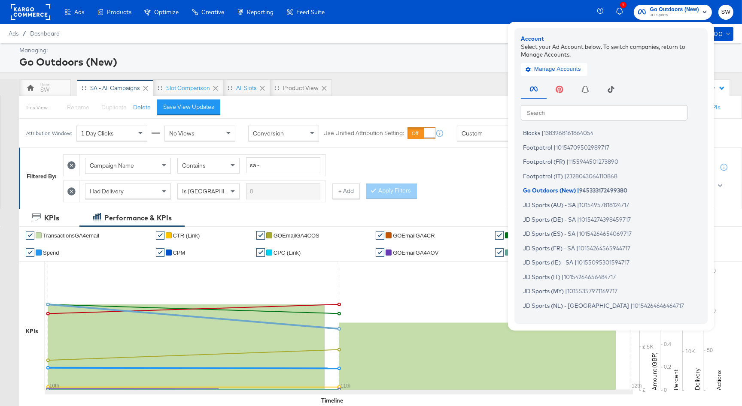
click at [596, 114] on input "text" at bounding box center [604, 112] width 167 height 15
drag, startPoint x: 575, startPoint y: 134, endPoint x: 709, endPoint y: 174, distance: 140.3
click at [575, 134] on span "1383968161864054" at bounding box center [568, 133] width 50 height 7
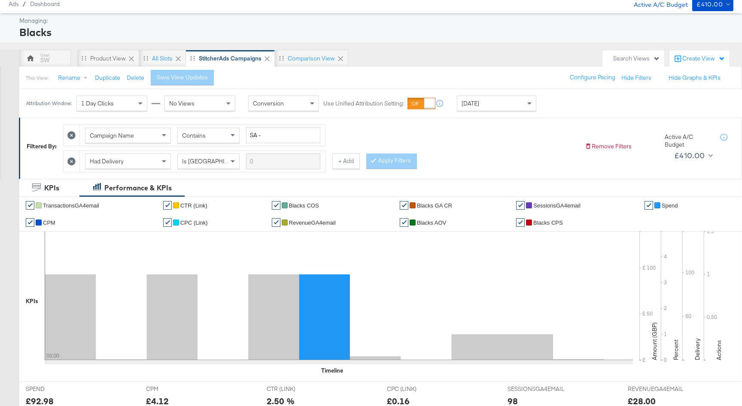
scroll to position [31, 0]
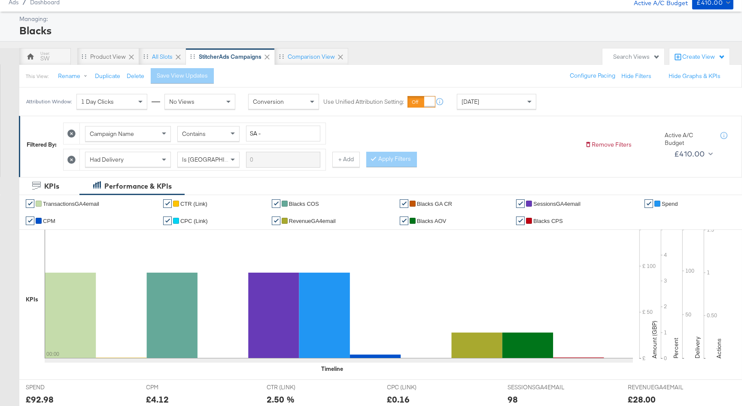
click at [482, 105] on div "[DATE]" at bounding box center [496, 101] width 79 height 15
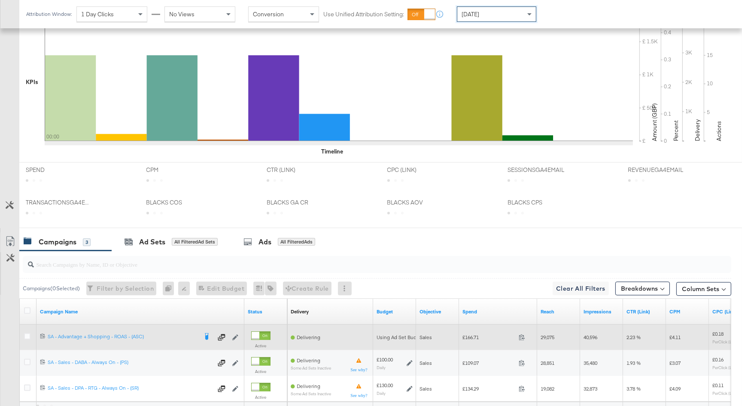
scroll to position [332, 0]
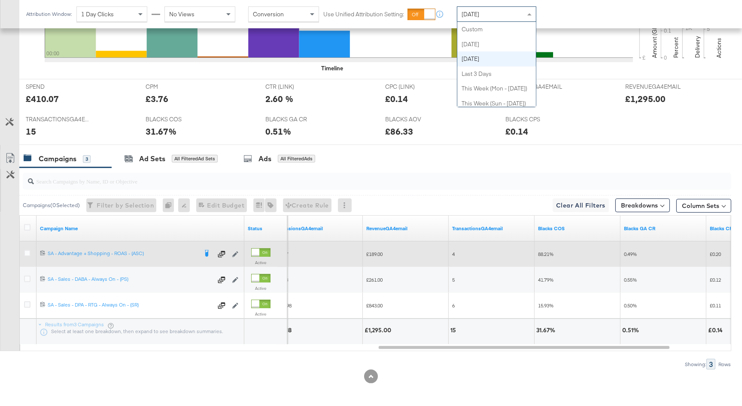
click at [509, 19] on div "[DATE]" at bounding box center [496, 14] width 79 height 15
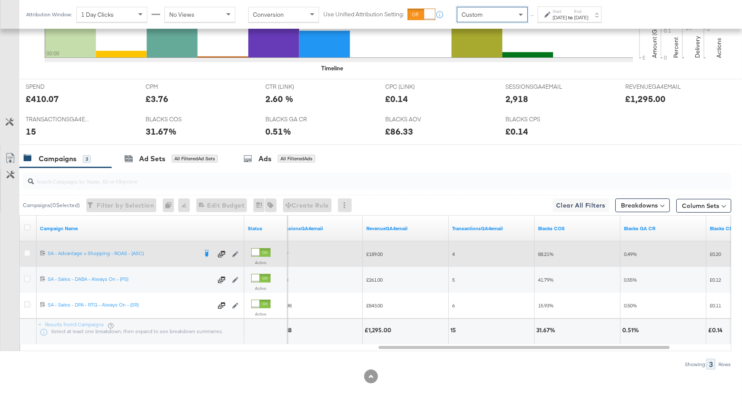
drag, startPoint x: 555, startPoint y: 17, endPoint x: 550, endPoint y: 21, distance: 6.2
click at [554, 18] on div "[DATE]" at bounding box center [559, 17] width 14 height 7
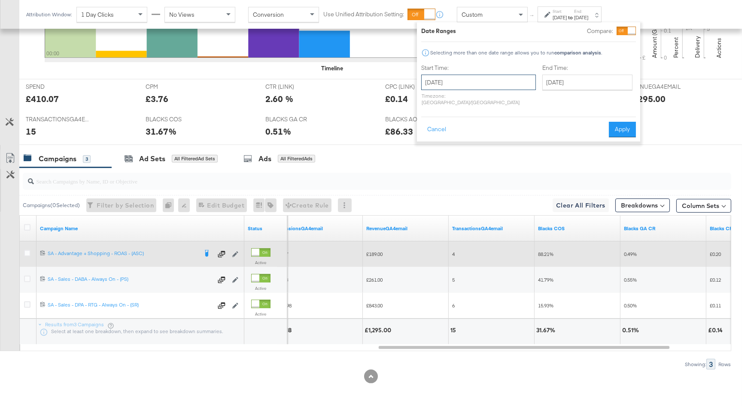
click at [468, 82] on input "[DATE]" at bounding box center [478, 82] width 115 height 15
click at [427, 150] on td "10" at bounding box center [431, 150] width 15 height 12
type input "[DATE]"
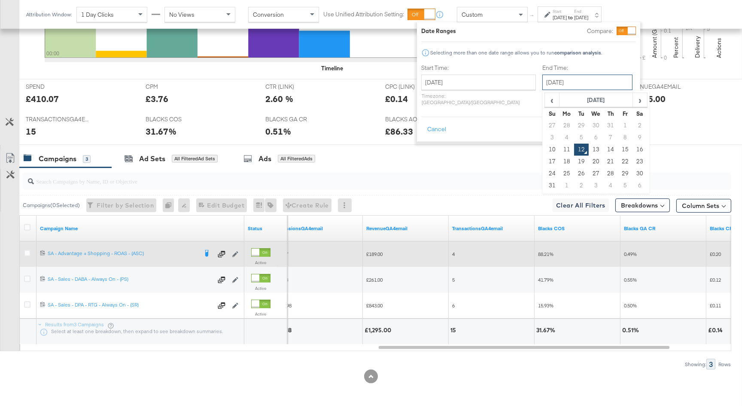
click at [545, 85] on input "[DATE]" at bounding box center [587, 82] width 90 height 15
click at [559, 144] on td "11" at bounding box center [566, 150] width 15 height 12
type input "[DATE]"
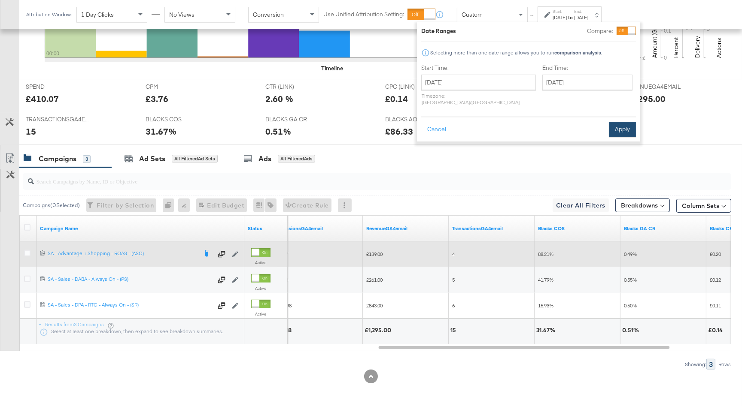
click at [620, 124] on button "Apply" at bounding box center [622, 129] width 27 height 15
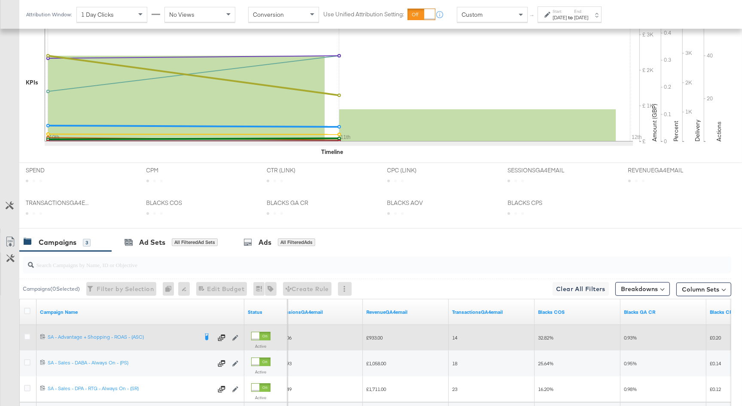
scroll to position [333, 0]
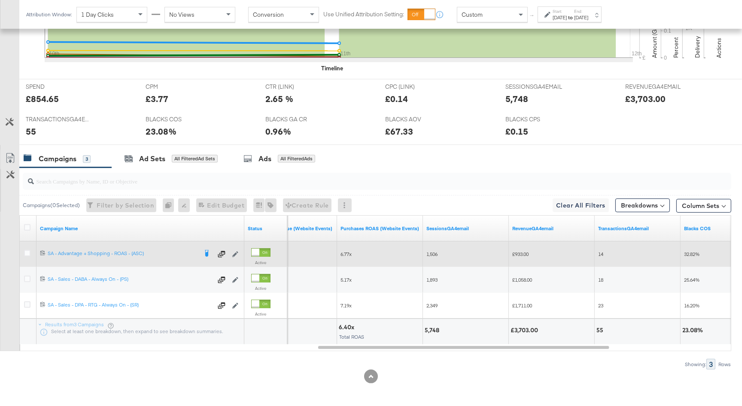
click at [478, 13] on span "Custom" at bounding box center [471, 15] width 21 height 8
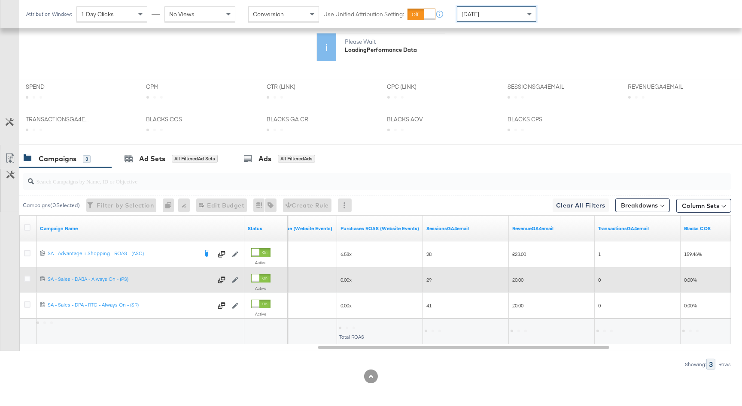
scroll to position [332, 0]
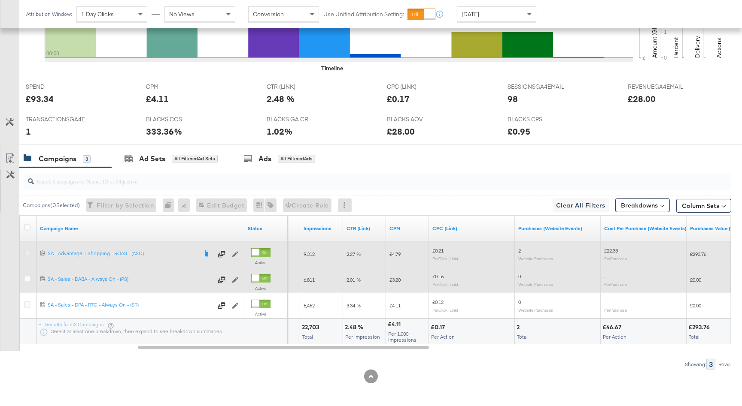
click at [28, 254] on icon at bounding box center [27, 253] width 6 height 6
click at [0, 0] on input "checkbox" at bounding box center [0, 0] width 0 height 0
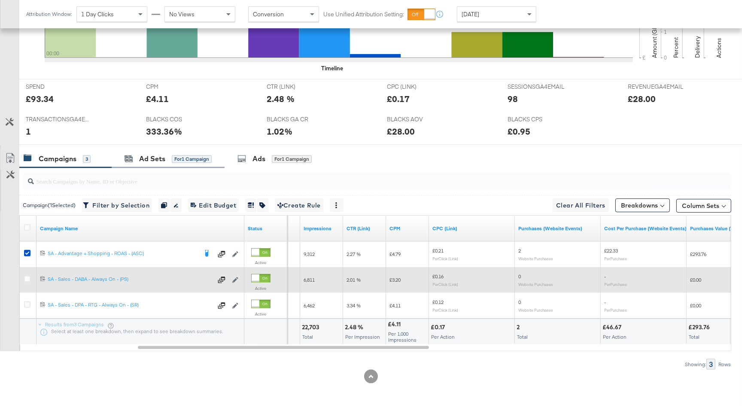
click at [159, 165] on div "Ad Sets for 1 Campaign" at bounding box center [168, 159] width 113 height 18
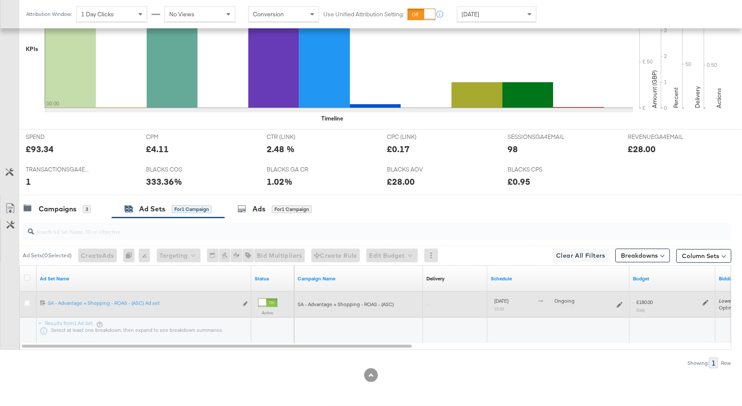
scroll to position [281, 0]
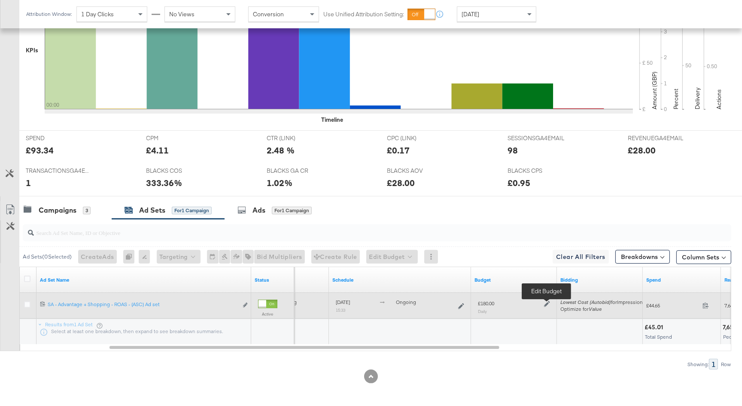
click at [549, 304] on icon at bounding box center [547, 304] width 6 height 6
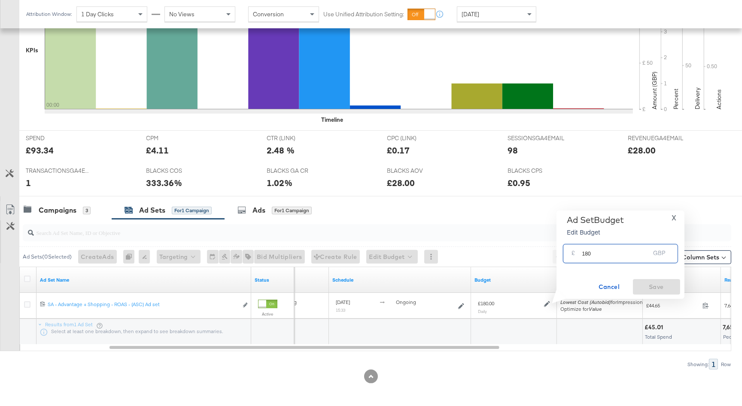
drag, startPoint x: 592, startPoint y: 255, endPoint x: 585, endPoint y: 255, distance: 7.3
click at [585, 255] on input "180" at bounding box center [616, 250] width 68 height 18
type input "130"
drag, startPoint x: 650, startPoint y: 287, endPoint x: 638, endPoint y: 292, distance: 12.9
click at [650, 288] on span "Save" at bounding box center [656, 287] width 40 height 11
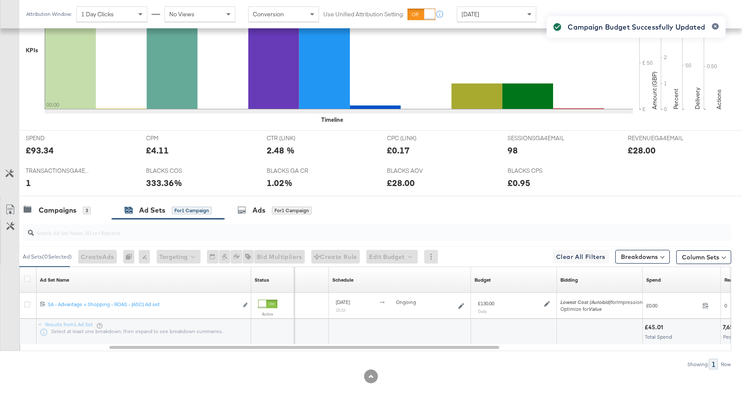
scroll to position [0, 0]
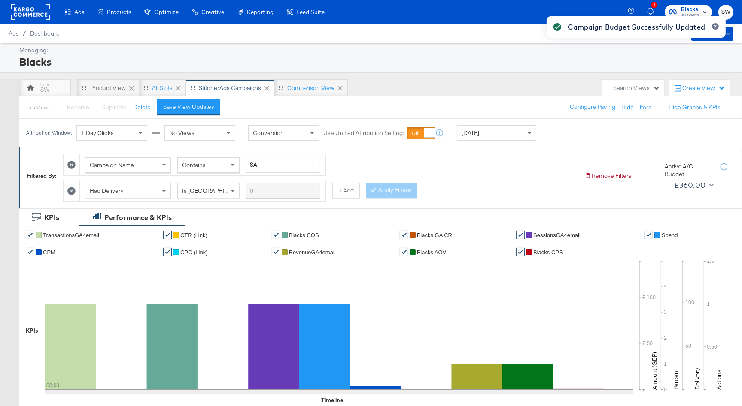
click at [696, 9] on div "Campaign Budget Successfully Updated" at bounding box center [636, 188] width 196 height 360
click at [688, 10] on div "Campaign Budget Successfully Updated" at bounding box center [636, 188] width 196 height 360
drag, startPoint x: 717, startPoint y: 24, endPoint x: 704, endPoint y: 14, distance: 17.1
click at [717, 24] on button "button" at bounding box center [715, 26] width 7 height 6
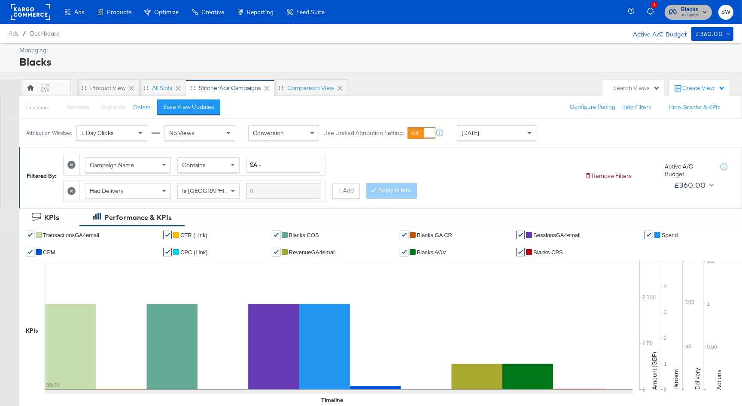
click at [698, 11] on span "Blacks" at bounding box center [690, 9] width 18 height 9
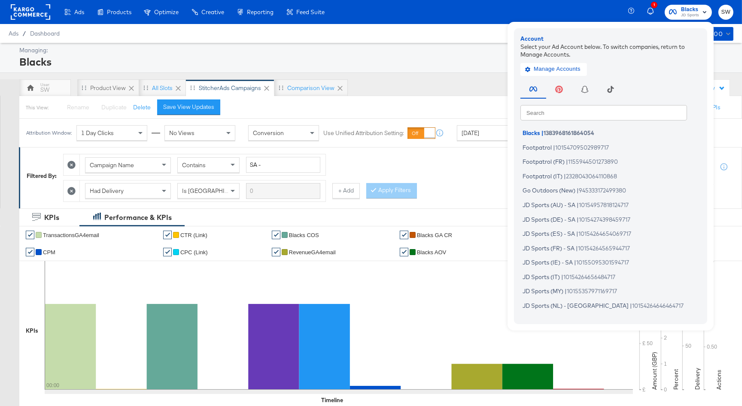
click at [566, 111] on input "text" at bounding box center [603, 112] width 167 height 15
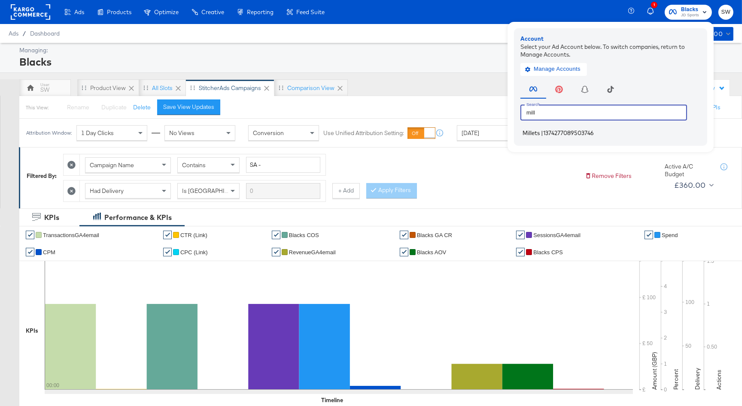
type input "mill"
click at [537, 132] on span "Millets" at bounding box center [530, 133] width 17 height 7
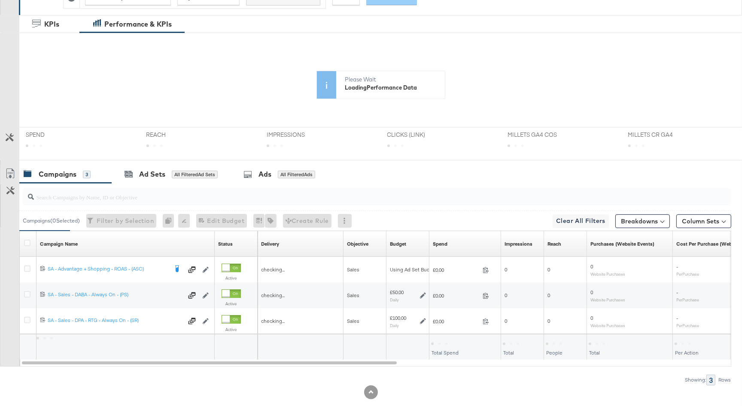
scroll to position [209, 0]
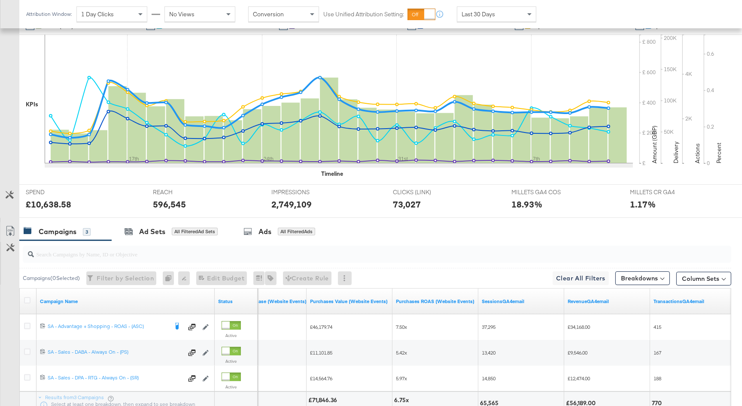
click at [490, 15] on span "Last 30 Days" at bounding box center [477, 14] width 33 height 8
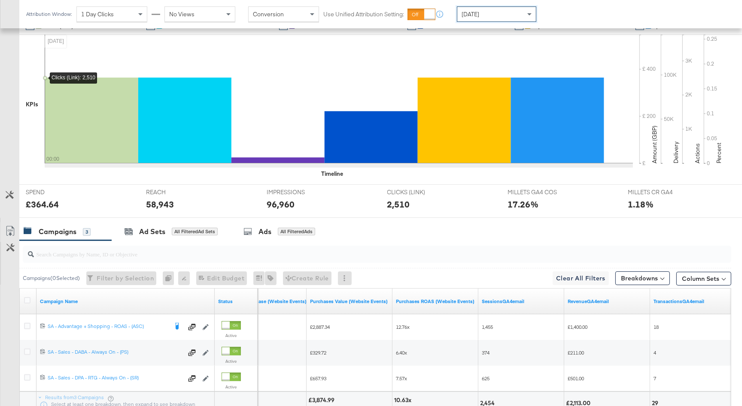
scroll to position [283, 0]
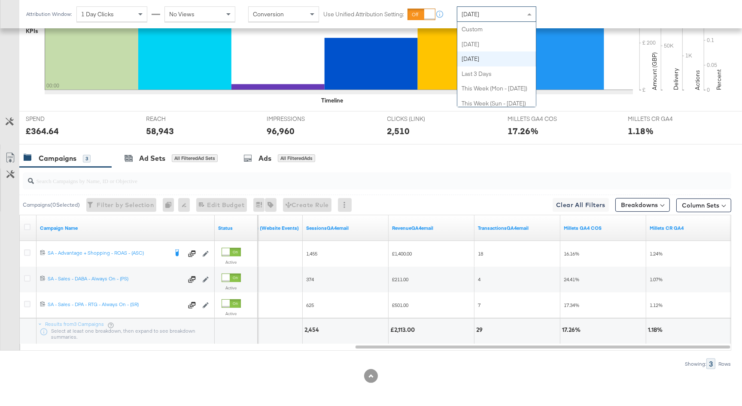
click at [494, 15] on div "[DATE]" at bounding box center [496, 14] width 79 height 15
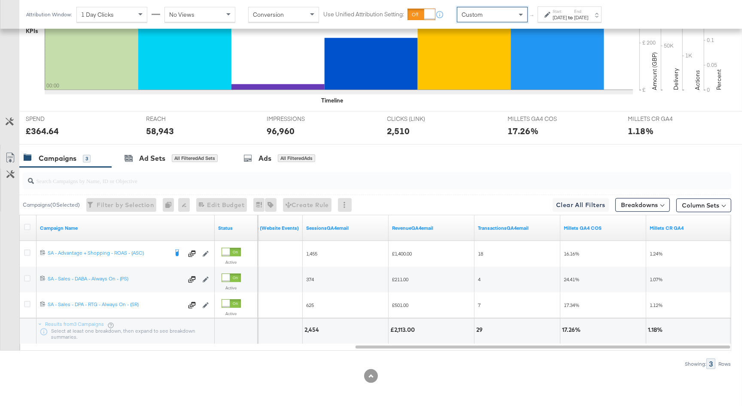
drag, startPoint x: 494, startPoint y: 28, endPoint x: 504, endPoint y: 27, distance: 10.0
click at [542, 19] on div "Start: Aug 12th 2025 to End: Aug 12th 2025" at bounding box center [569, 14] width 64 height 16
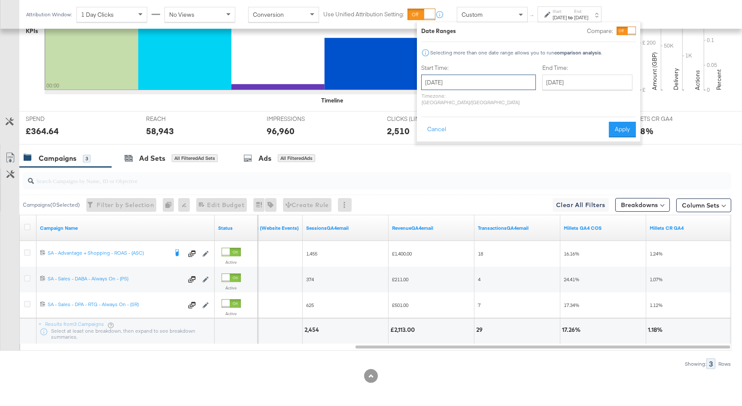
drag, startPoint x: 473, startPoint y: 78, endPoint x: 459, endPoint y: 96, distance: 23.0
click at [473, 78] on input "[DATE]" at bounding box center [478, 82] width 115 height 15
drag, startPoint x: 427, startPoint y: 149, endPoint x: 471, endPoint y: 127, distance: 49.5
click at [427, 149] on td "10" at bounding box center [431, 150] width 15 height 12
type input "August 10th 2025"
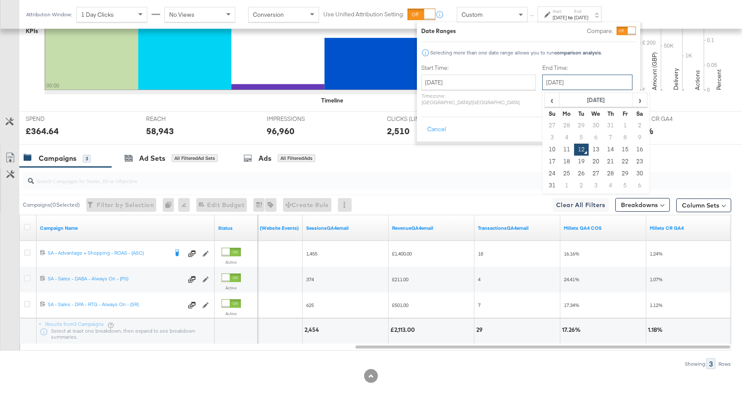
drag, startPoint x: 561, startPoint y: 84, endPoint x: 552, endPoint y: 135, distance: 51.8
click at [561, 84] on input "[DATE]" at bounding box center [587, 82] width 90 height 15
click at [559, 152] on td "11" at bounding box center [566, 150] width 15 height 12
type input "[DATE]"
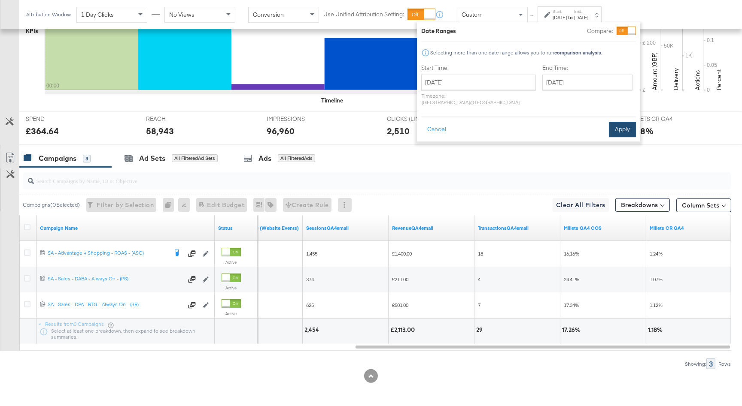
click at [623, 122] on button "Apply" at bounding box center [622, 129] width 27 height 15
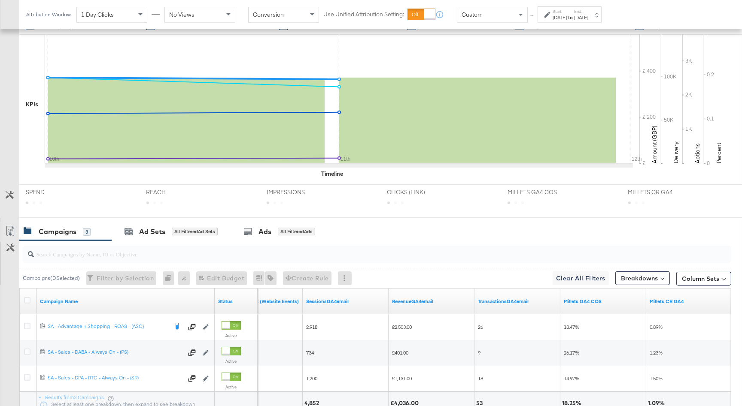
scroll to position [283, 0]
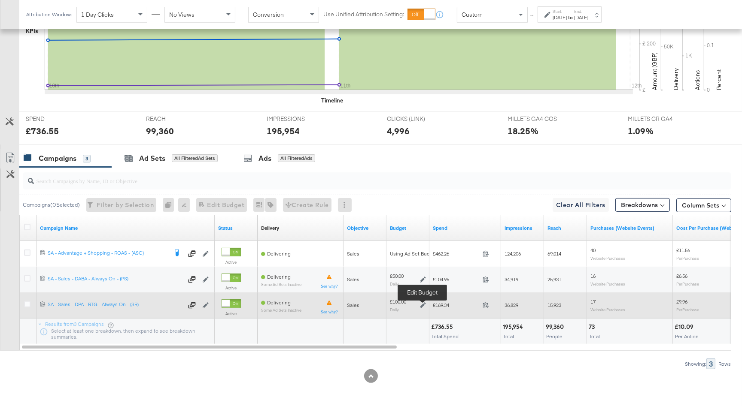
click at [422, 305] on icon at bounding box center [423, 306] width 6 height 6
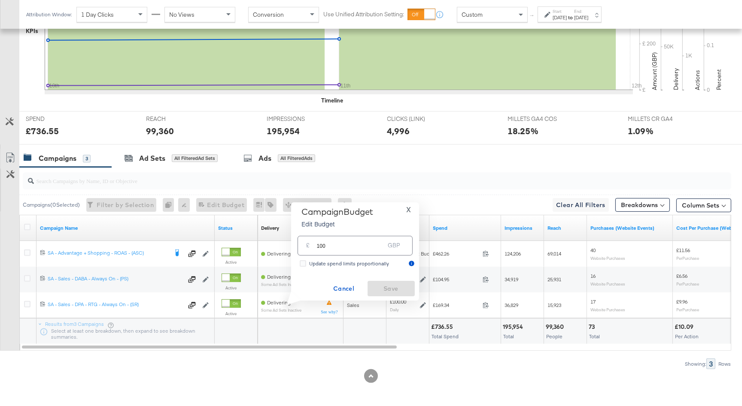
click at [346, 248] on input "100" at bounding box center [351, 242] width 68 height 18
type input "120"
click at [389, 288] on span "Save" at bounding box center [391, 289] width 40 height 11
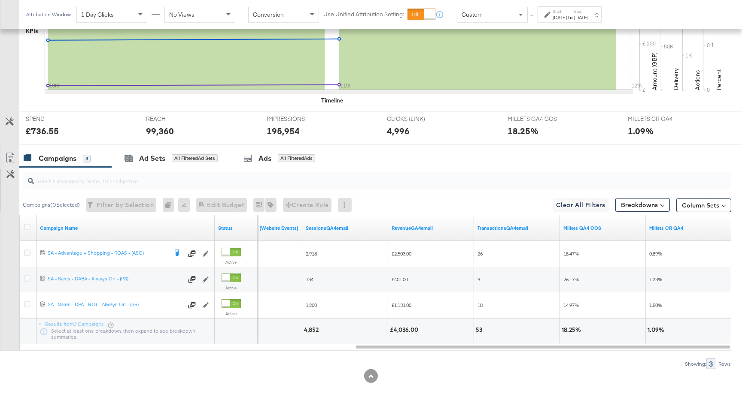
click at [485, 18] on div "Custom" at bounding box center [492, 14] width 70 height 15
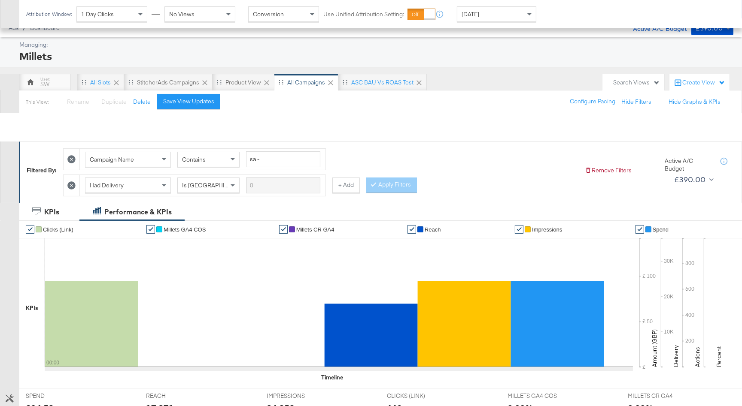
scroll to position [0, 0]
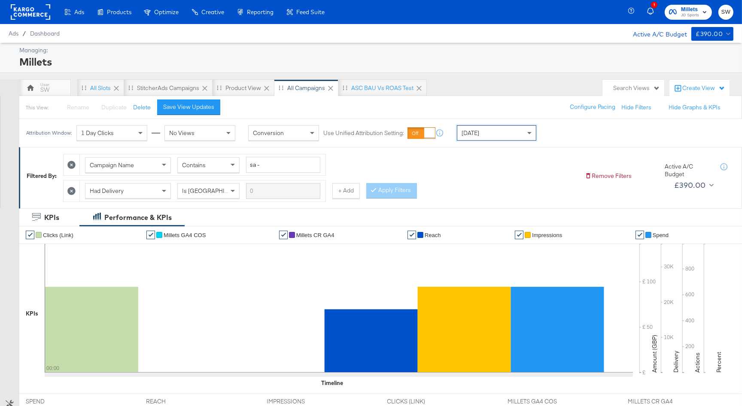
click at [485, 137] on div "[DATE]" at bounding box center [496, 133] width 79 height 15
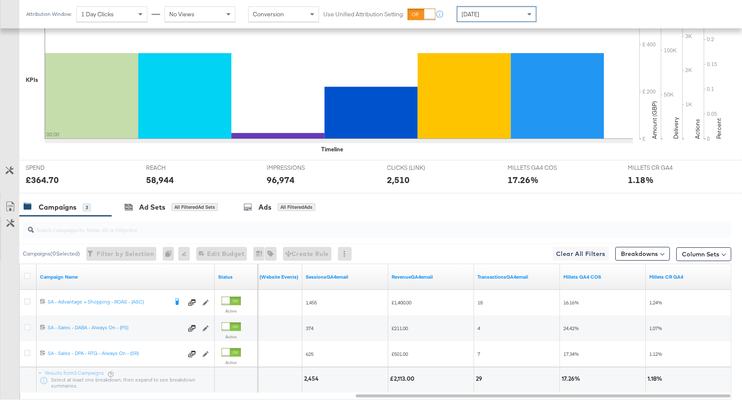
scroll to position [283, 0]
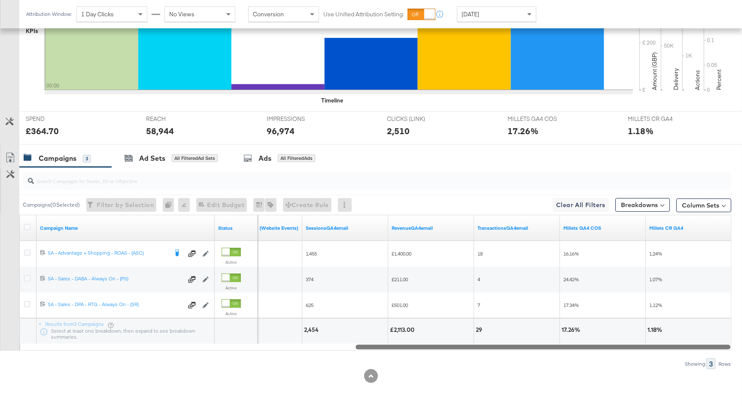
click at [412, 350] on div "Campaign Name Status Purchases ROAS (Website Events) SessionsGA4email RevenueGA…" at bounding box center [375, 283] width 712 height 136
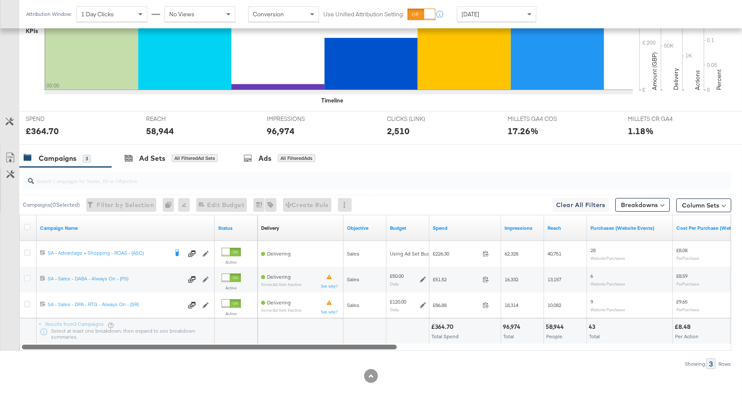
drag, startPoint x: 412, startPoint y: 347, endPoint x: 55, endPoint y: 346, distance: 357.5
click at [55, 346] on div at bounding box center [209, 346] width 375 height 7
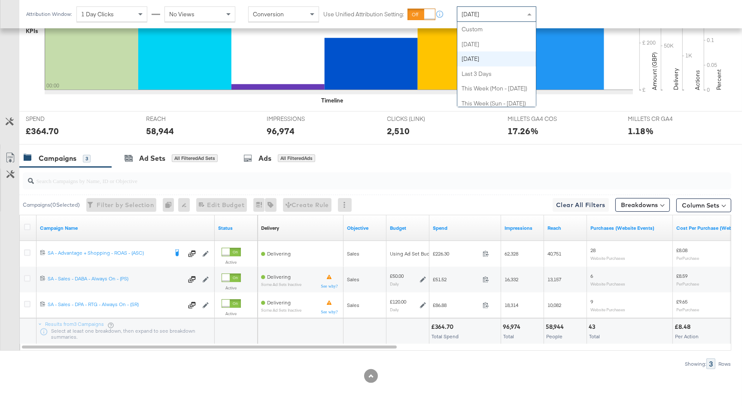
click at [494, 13] on div "[DATE]" at bounding box center [496, 14] width 79 height 15
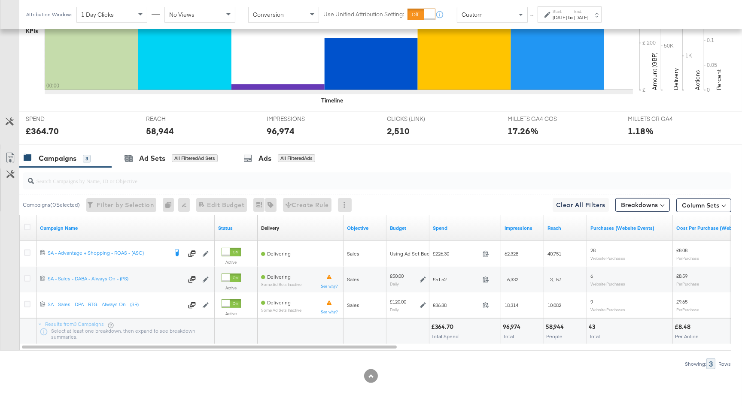
click at [547, 20] on div "Start: Aug 12th 2025 to End: Aug 12th 2025" at bounding box center [566, 15] width 44 height 12
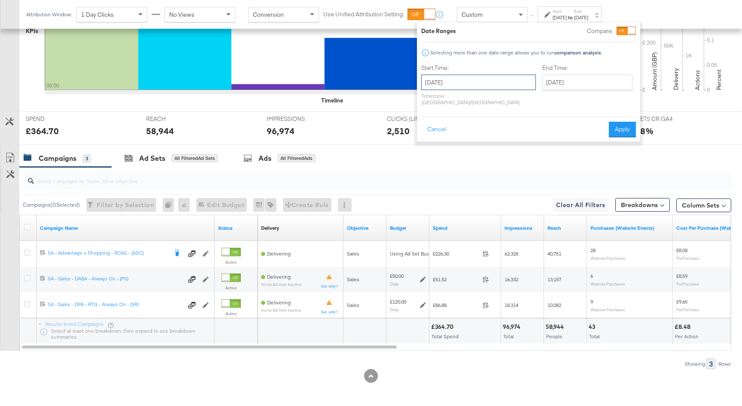
click at [479, 78] on input "[DATE]" at bounding box center [478, 82] width 115 height 15
click at [503, 123] on td "1" at bounding box center [504, 126] width 15 height 12
type input "[DATE]"
click at [546, 83] on input "[DATE]" at bounding box center [584, 82] width 90 height 15
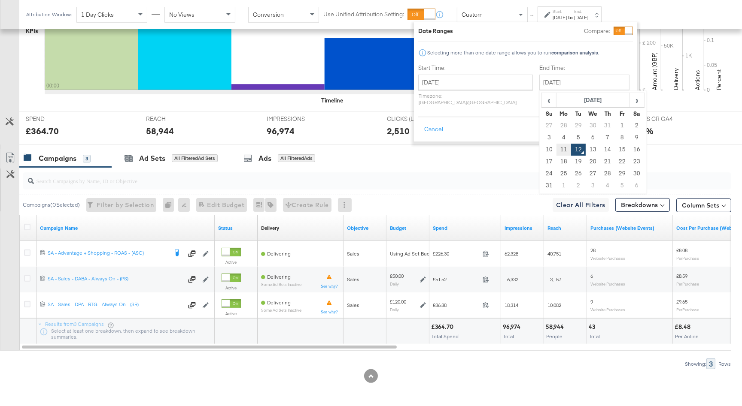
click at [556, 147] on td "11" at bounding box center [563, 150] width 15 height 12
type input "[DATE]"
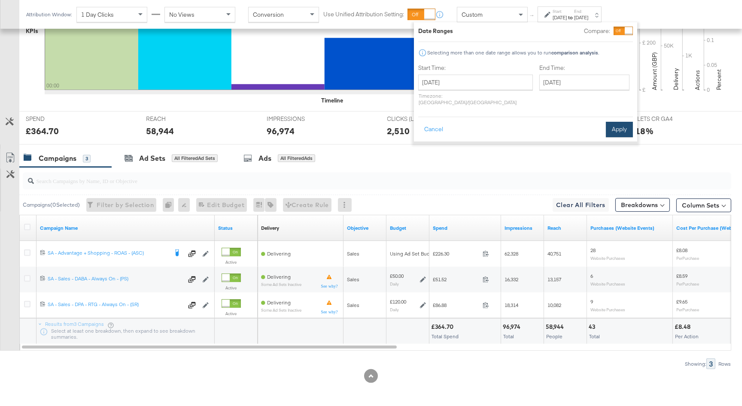
click at [612, 122] on button "Apply" at bounding box center [619, 129] width 27 height 15
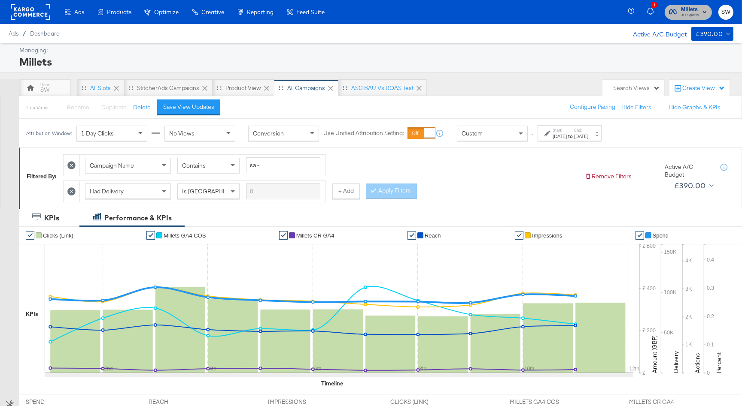
click at [688, 10] on span "Millets" at bounding box center [690, 9] width 18 height 9
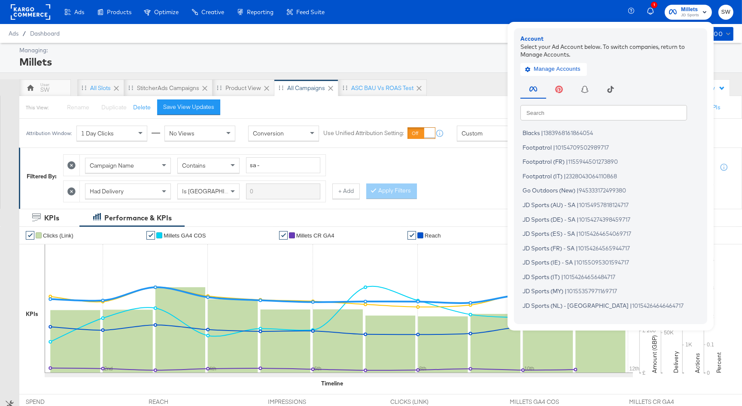
click at [577, 117] on input "text" at bounding box center [603, 112] width 167 height 15
click at [563, 136] on span "1383968161864054" at bounding box center [568, 133] width 50 height 7
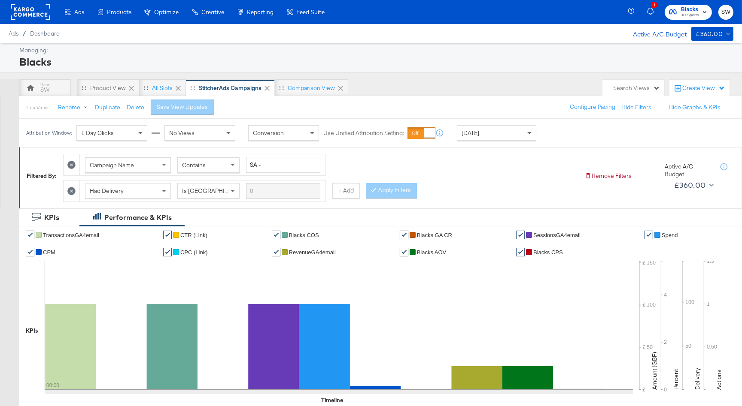
click at [486, 133] on div "[DATE]" at bounding box center [496, 133] width 79 height 15
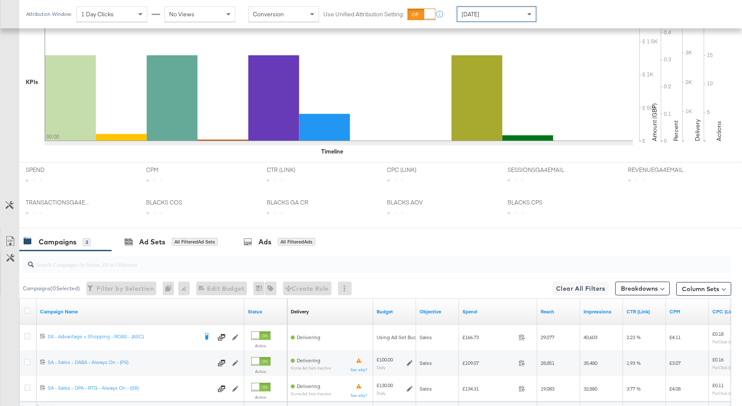
scroll to position [332, 0]
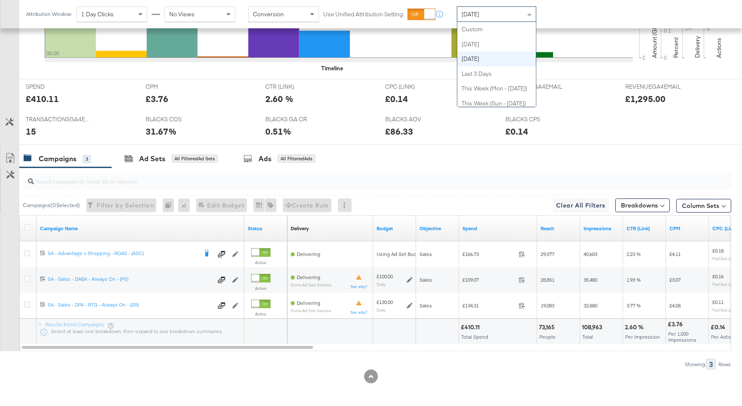
click at [487, 13] on div "[DATE]" at bounding box center [496, 14] width 79 height 15
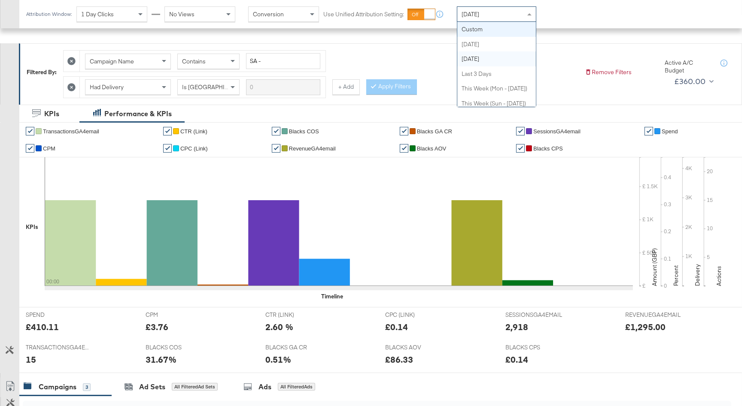
scroll to position [0, 0]
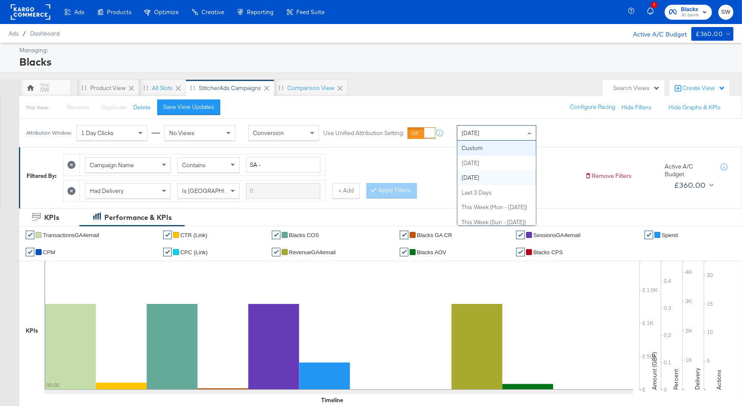
click at [489, 25] on div "Ads Products Optimize Creative Reporting Feed Suite 1 Blacks JD Sports SW Ads /…" at bounding box center [371, 21] width 742 height 43
click at [479, 136] on span "[DATE]" at bounding box center [470, 133] width 18 height 8
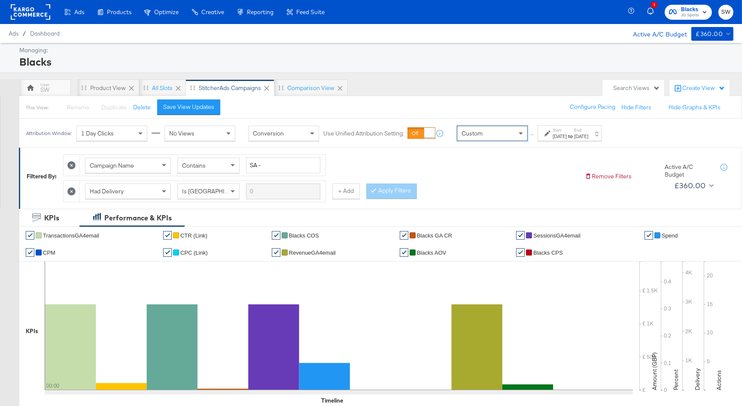
click at [548, 135] on icon at bounding box center [547, 133] width 6 height 6
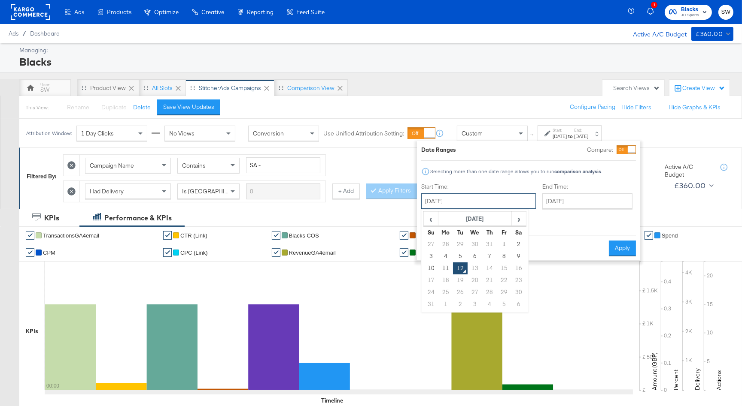
click at [479, 195] on input "[DATE]" at bounding box center [478, 201] width 115 height 15
click at [500, 244] on td "1" at bounding box center [504, 245] width 15 height 12
type input "[DATE]"
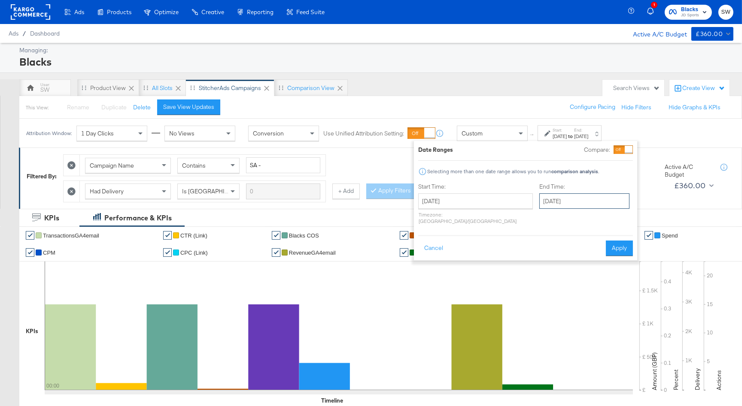
click at [548, 204] on input "[DATE]" at bounding box center [584, 201] width 90 height 15
click at [556, 266] on td "11" at bounding box center [563, 269] width 15 height 12
type input "[DATE]"
click at [613, 241] on button "Apply" at bounding box center [619, 248] width 27 height 15
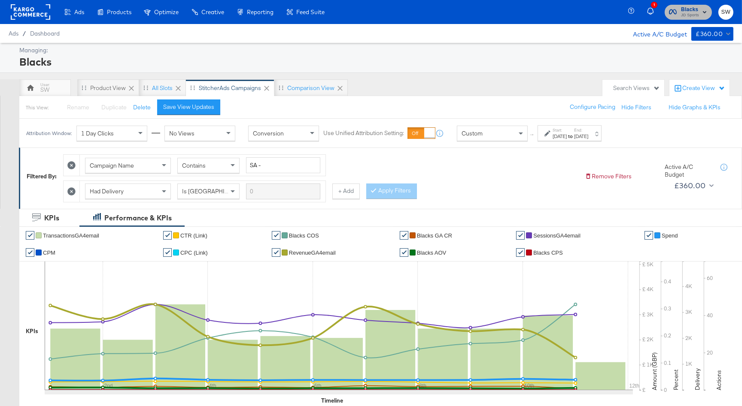
click at [689, 12] on span "JD Sports" at bounding box center [690, 15] width 18 height 7
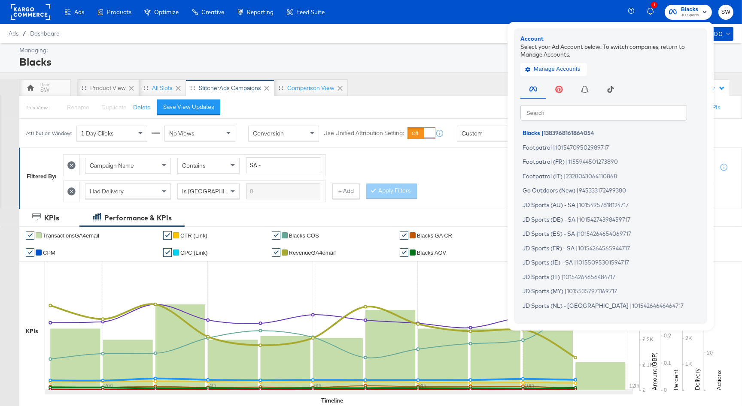
click at [561, 120] on input "text" at bounding box center [603, 112] width 167 height 15
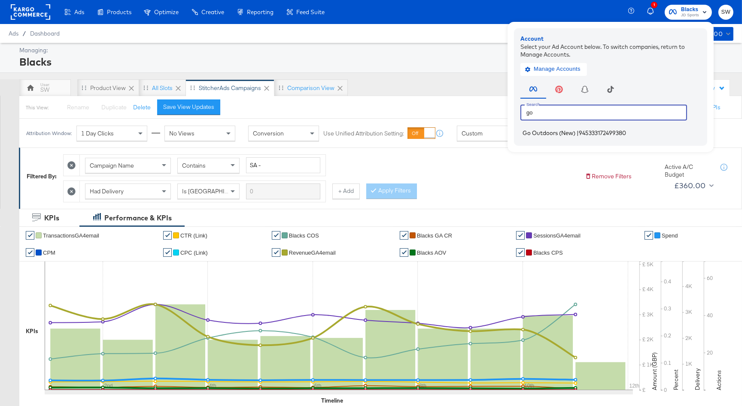
type input "go"
click at [554, 130] on span "Go Outdoors (New)" at bounding box center [548, 133] width 53 height 7
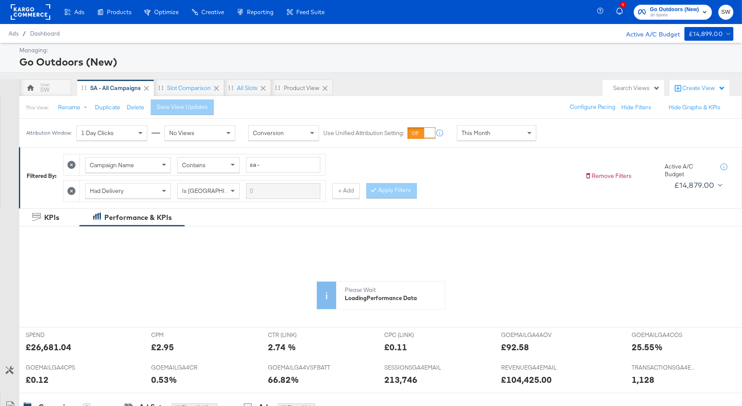
click at [493, 135] on div "This Month" at bounding box center [496, 133] width 79 height 15
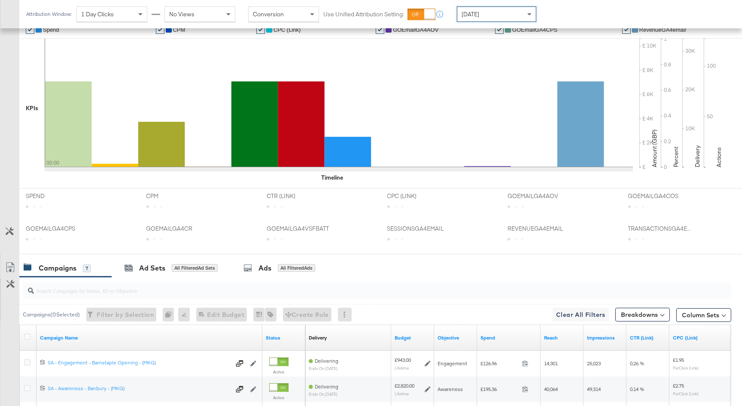
scroll to position [434, 0]
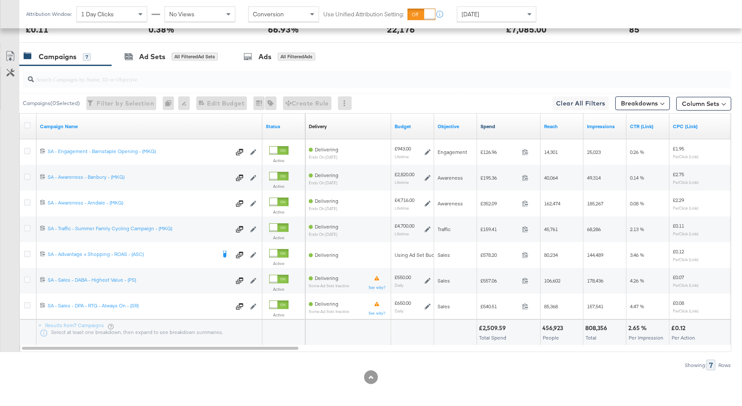
click at [509, 127] on link "Spend" at bounding box center [508, 126] width 57 height 7
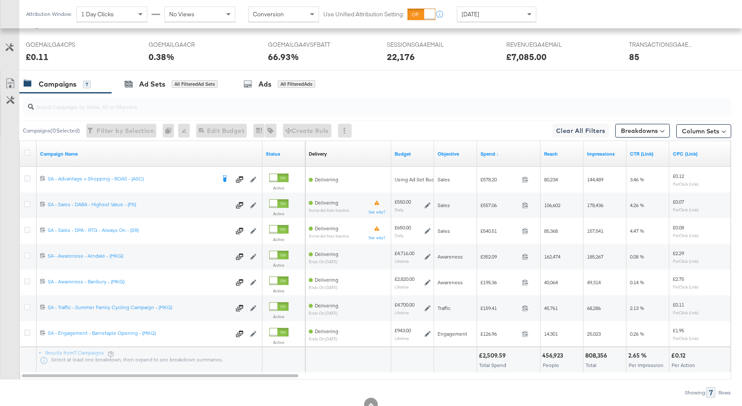
scroll to position [405, 0]
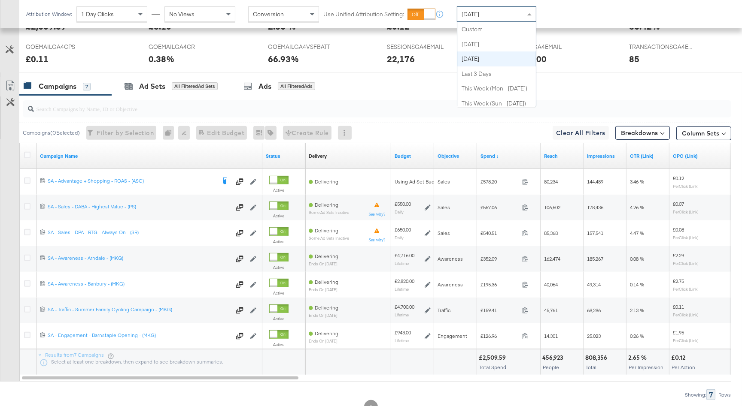
click at [479, 14] on span "[DATE]" at bounding box center [470, 14] width 18 height 8
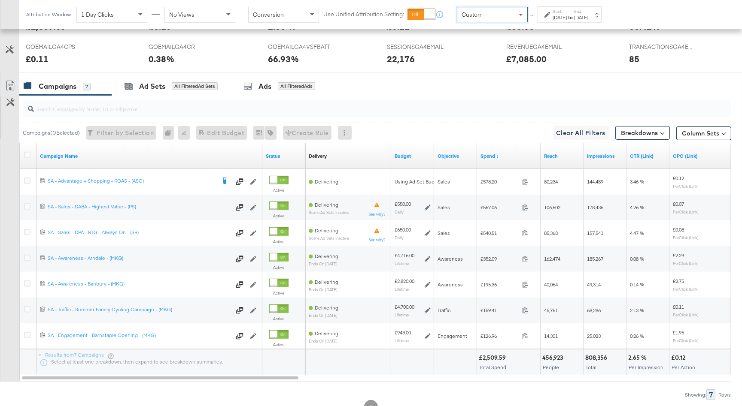
drag, startPoint x: 483, startPoint y: 32, endPoint x: 545, endPoint y: 18, distance: 63.2
click at [558, 18] on div "[DATE]" at bounding box center [559, 17] width 14 height 7
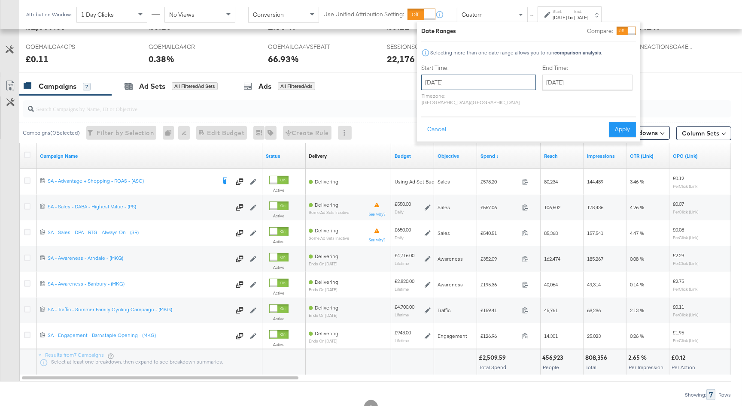
click at [481, 82] on input "[DATE]" at bounding box center [478, 82] width 115 height 15
click at [558, 116] on div "Cancel Apply" at bounding box center [528, 126] width 215 height 21
click at [479, 83] on input "[DATE]" at bounding box center [478, 82] width 115 height 15
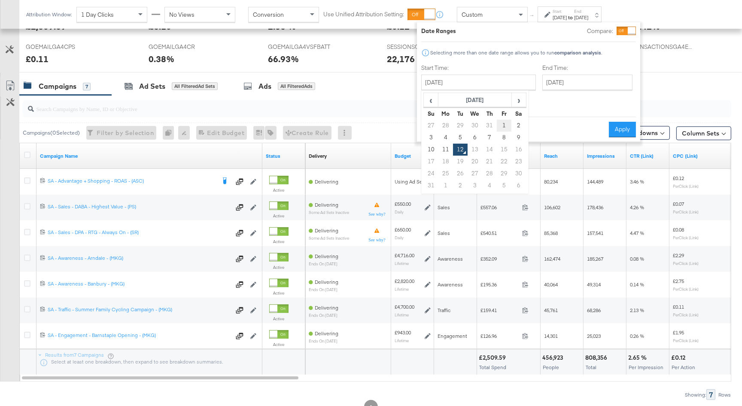
click at [501, 124] on td "1" at bounding box center [504, 126] width 15 height 12
type input "[DATE]"
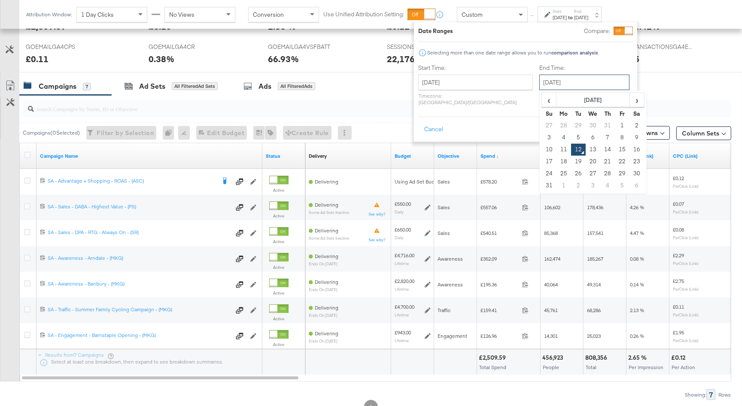
click at [559, 78] on input "[DATE]" at bounding box center [584, 82] width 90 height 15
click at [556, 148] on td "11" at bounding box center [563, 150] width 15 height 12
type input "[DATE]"
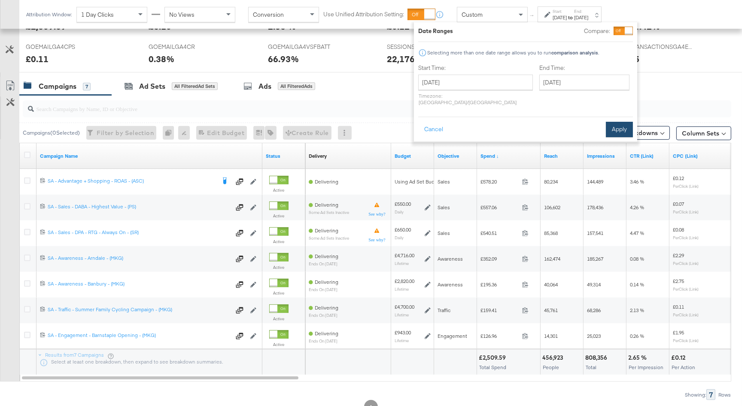
click at [607, 124] on button "Apply" at bounding box center [619, 129] width 27 height 15
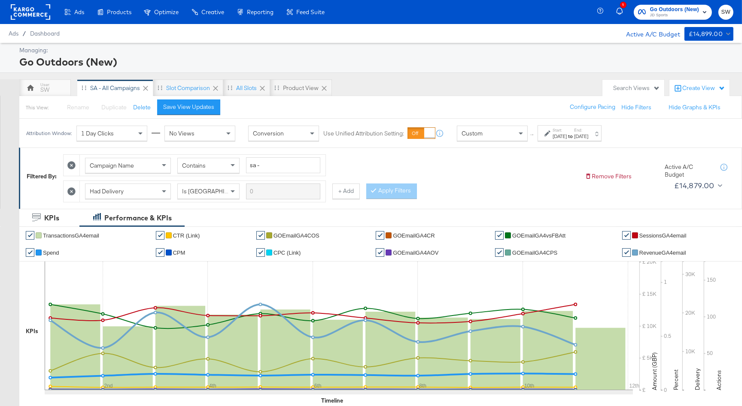
click at [681, 1] on div "1 Go Outdoors (New) JD Sports SW" at bounding box center [671, 12] width 142 height 24
click at [679, 12] on span "JD Sports" at bounding box center [674, 15] width 49 height 7
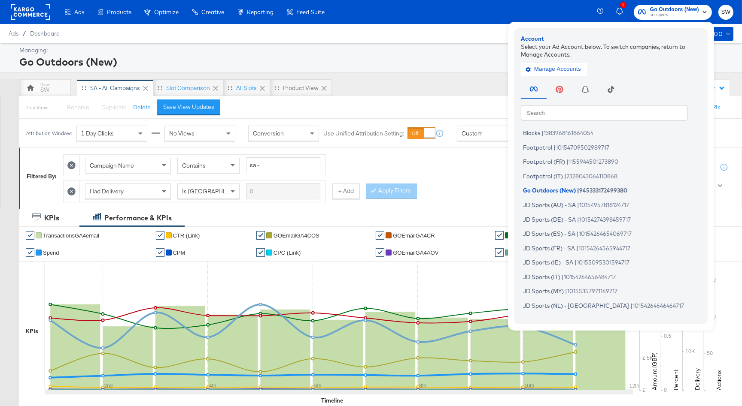
click at [567, 112] on input "text" at bounding box center [604, 112] width 167 height 15
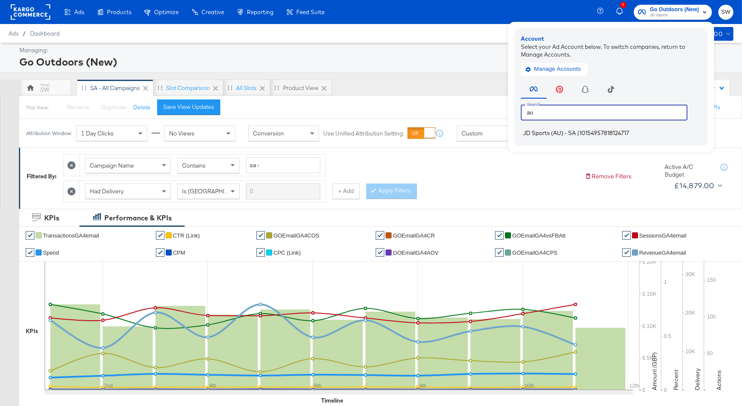
type input "au"
click at [565, 130] on span "JD Sports (AU) - SA" at bounding box center [549, 133] width 53 height 7
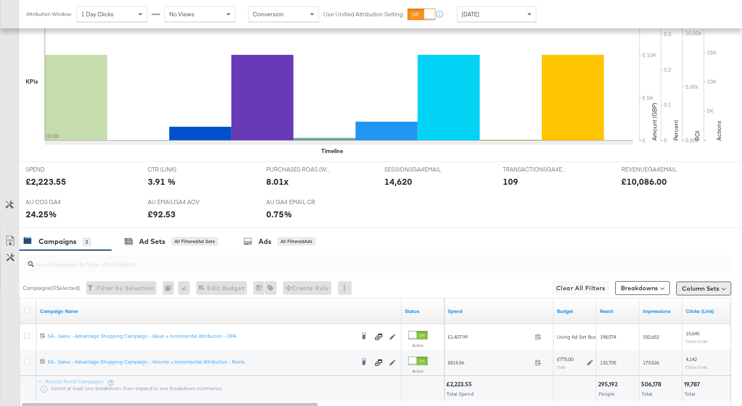
scroll to position [252, 0]
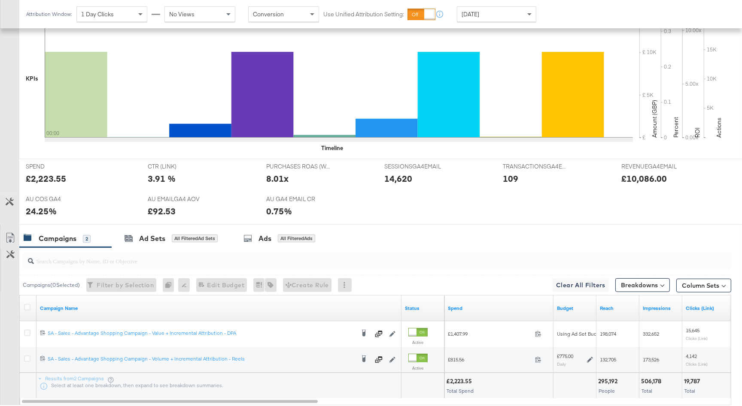
click at [496, 12] on div "[DATE]" at bounding box center [496, 14] width 79 height 15
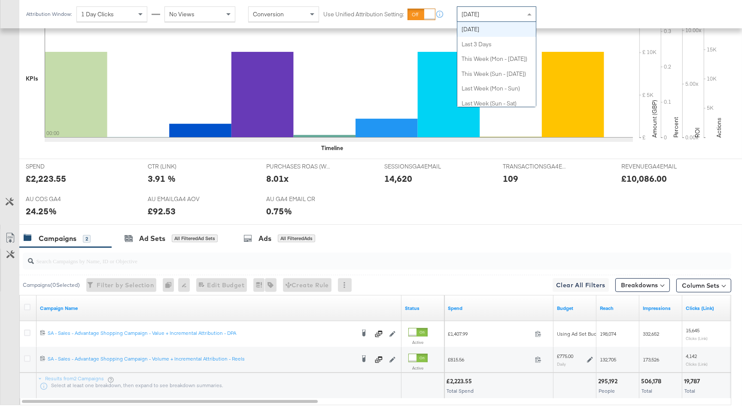
scroll to position [0, 0]
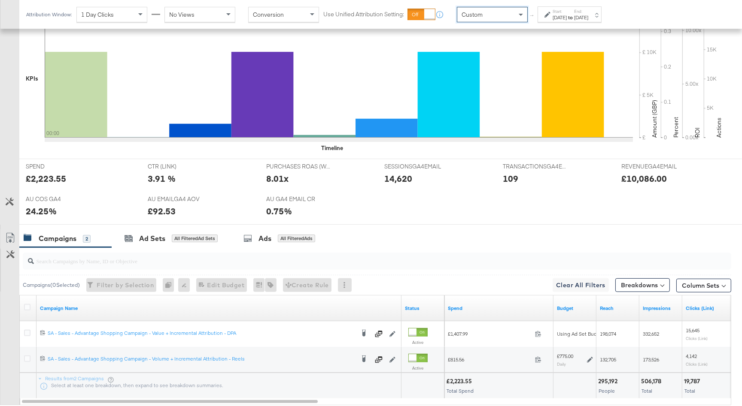
drag, startPoint x: 492, startPoint y: 26, endPoint x: 563, endPoint y: 16, distance: 71.5
click at [563, 16] on div "[DATE]" at bounding box center [559, 17] width 14 height 7
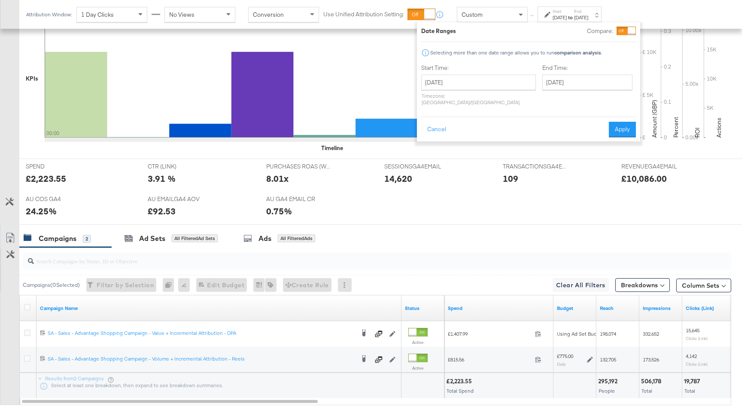
click at [464, 93] on p "Timezone: [GEOGRAPHIC_DATA]/[GEOGRAPHIC_DATA]" at bounding box center [478, 99] width 115 height 13
click at [469, 80] on input "[DATE]" at bounding box center [478, 82] width 115 height 15
click at [503, 124] on td "1" at bounding box center [504, 126] width 15 height 12
type input "[DATE]"
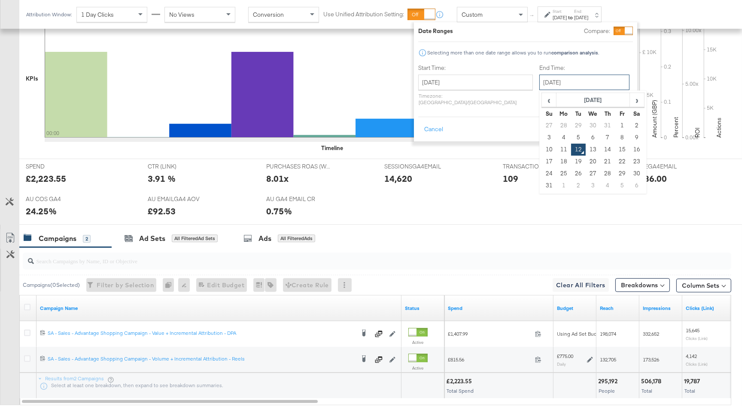
click at [547, 84] on input "[DATE]" at bounding box center [584, 82] width 90 height 15
click at [556, 150] on td "11" at bounding box center [563, 150] width 15 height 12
type input "[DATE]"
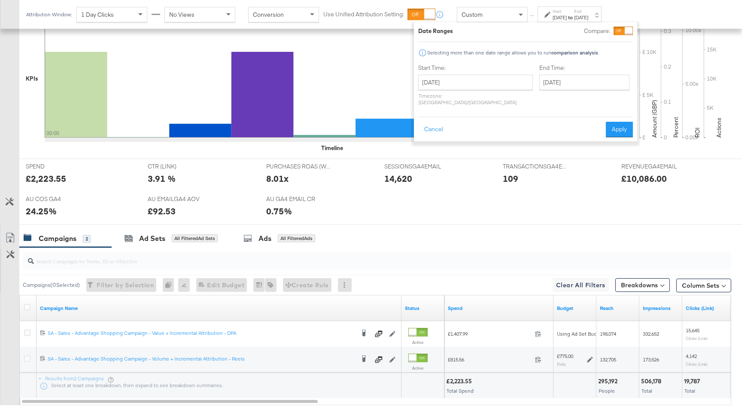
click at [627, 116] on div "Cancel Apply" at bounding box center [525, 126] width 215 height 21
click at [623, 122] on button "Apply" at bounding box center [619, 129] width 27 height 15
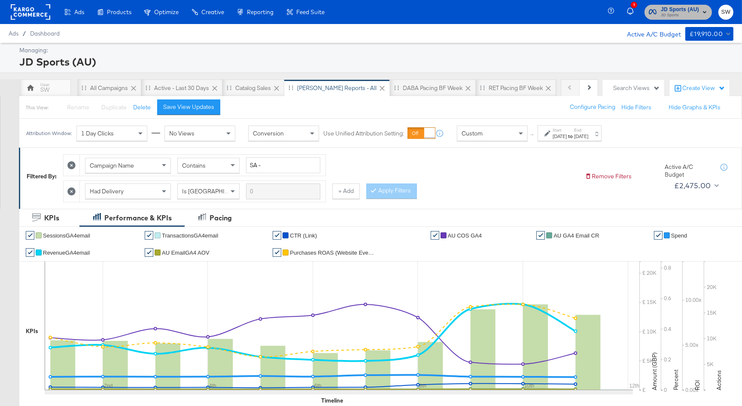
drag, startPoint x: 673, startPoint y: 10, endPoint x: 669, endPoint y: 20, distance: 10.4
click at [673, 11] on span "JD Sports (AU)" at bounding box center [679, 9] width 38 height 9
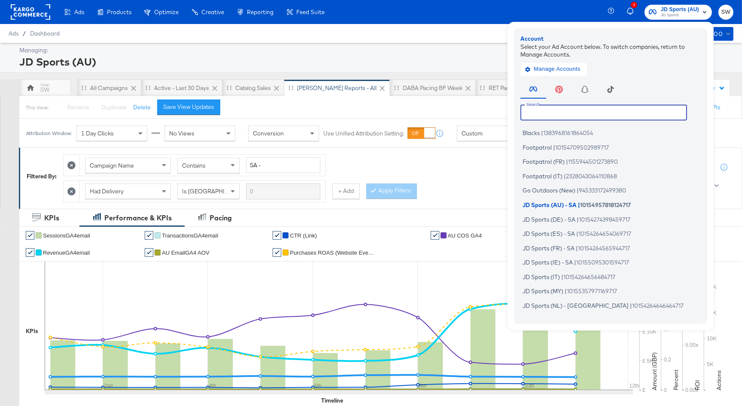
click at [595, 114] on input "text" at bounding box center [603, 112] width 167 height 15
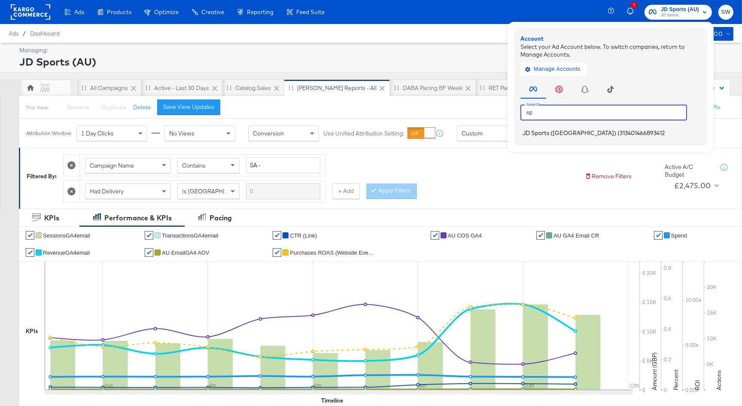
type input "nz"
click at [619, 131] on span "313401466893412" at bounding box center [641, 133] width 45 height 7
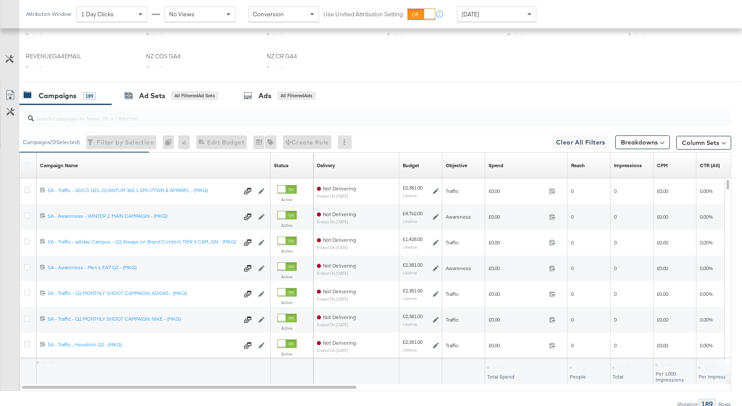
scroll to position [399, 0]
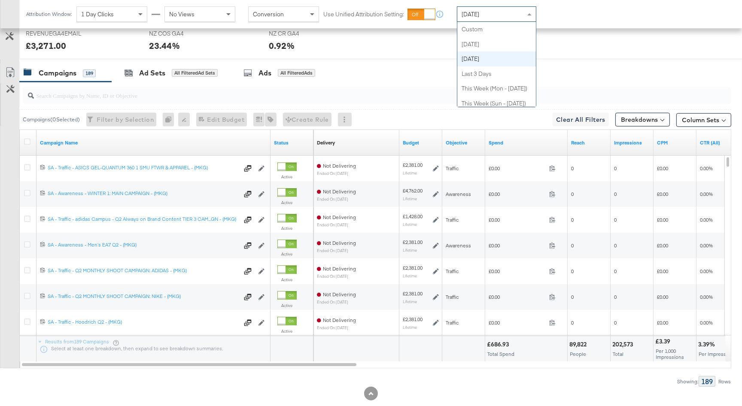
drag, startPoint x: 502, startPoint y: 16, endPoint x: 503, endPoint y: 34, distance: 18.0
click at [502, 17] on div "[DATE]" at bounding box center [496, 14] width 79 height 15
drag, startPoint x: 494, startPoint y: 32, endPoint x: 506, endPoint y: 29, distance: 12.4
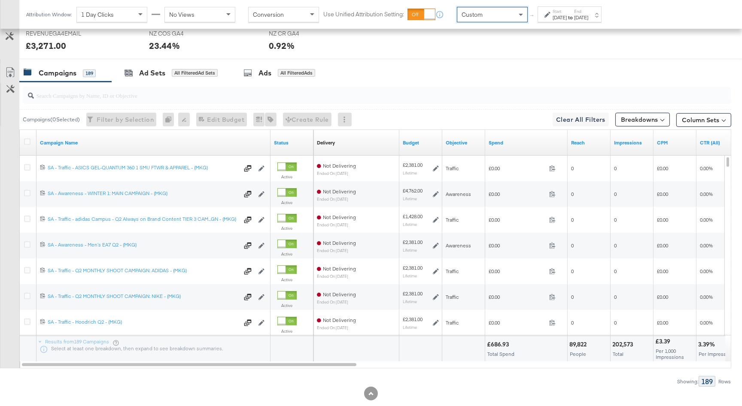
click at [557, 19] on div "[DATE]" at bounding box center [559, 17] width 14 height 7
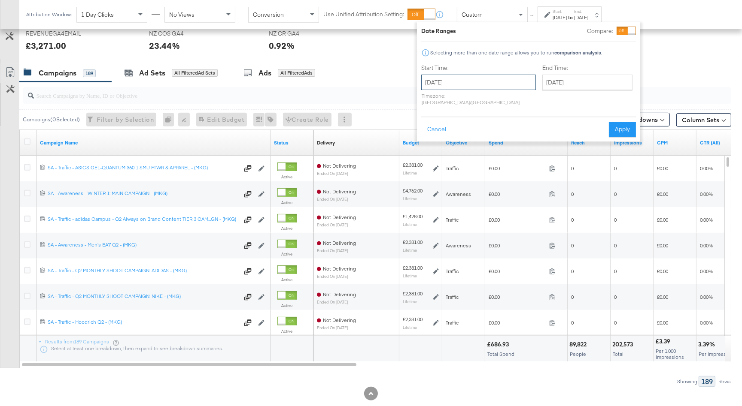
click at [473, 85] on input "[DATE]" at bounding box center [478, 82] width 115 height 15
click at [500, 122] on td "1" at bounding box center [504, 126] width 15 height 12
type input "[DATE]"
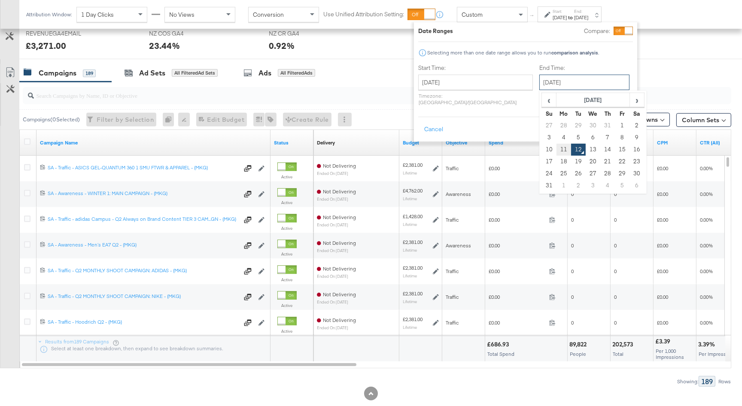
drag, startPoint x: 542, startPoint y: 86, endPoint x: 537, endPoint y: 150, distance: 64.1
click at [542, 87] on input "[DATE]" at bounding box center [584, 82] width 90 height 15
click at [556, 151] on td "11" at bounding box center [563, 150] width 15 height 12
type input "[DATE]"
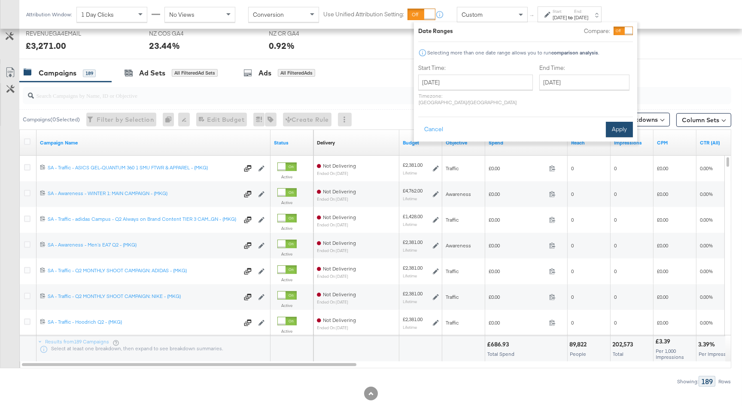
click at [613, 127] on button "Apply" at bounding box center [619, 129] width 27 height 15
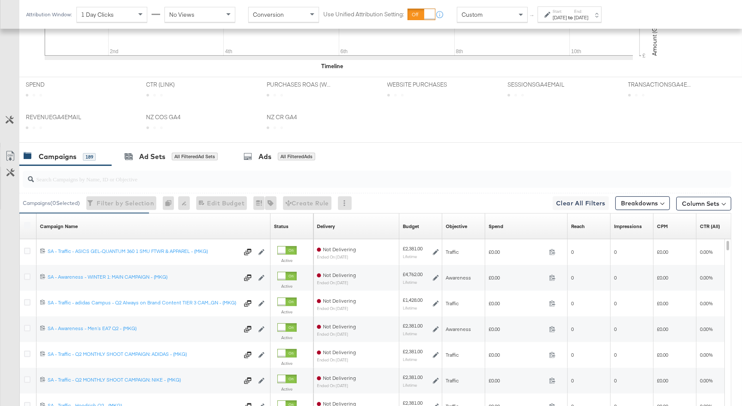
scroll to position [399, 0]
